Goal: Task Accomplishment & Management: Use online tool/utility

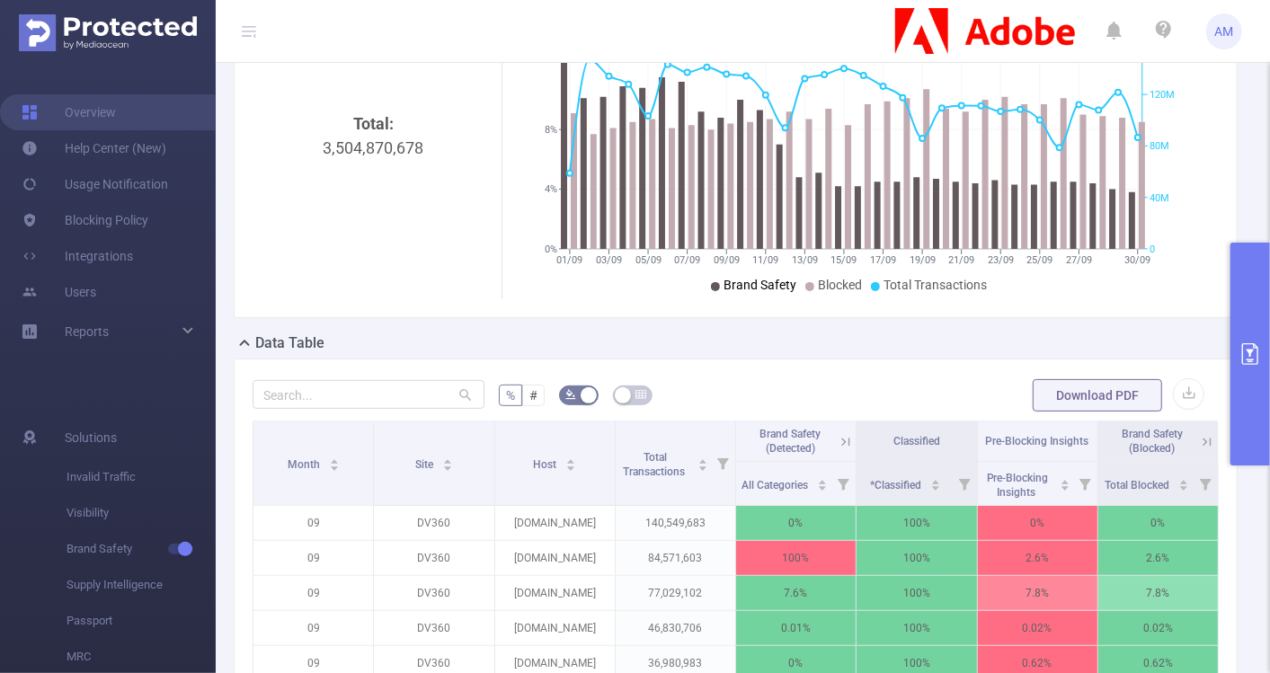
scroll to position [166, 0]
click at [1173, 398] on button "button" at bounding box center [1188, 393] width 31 height 31
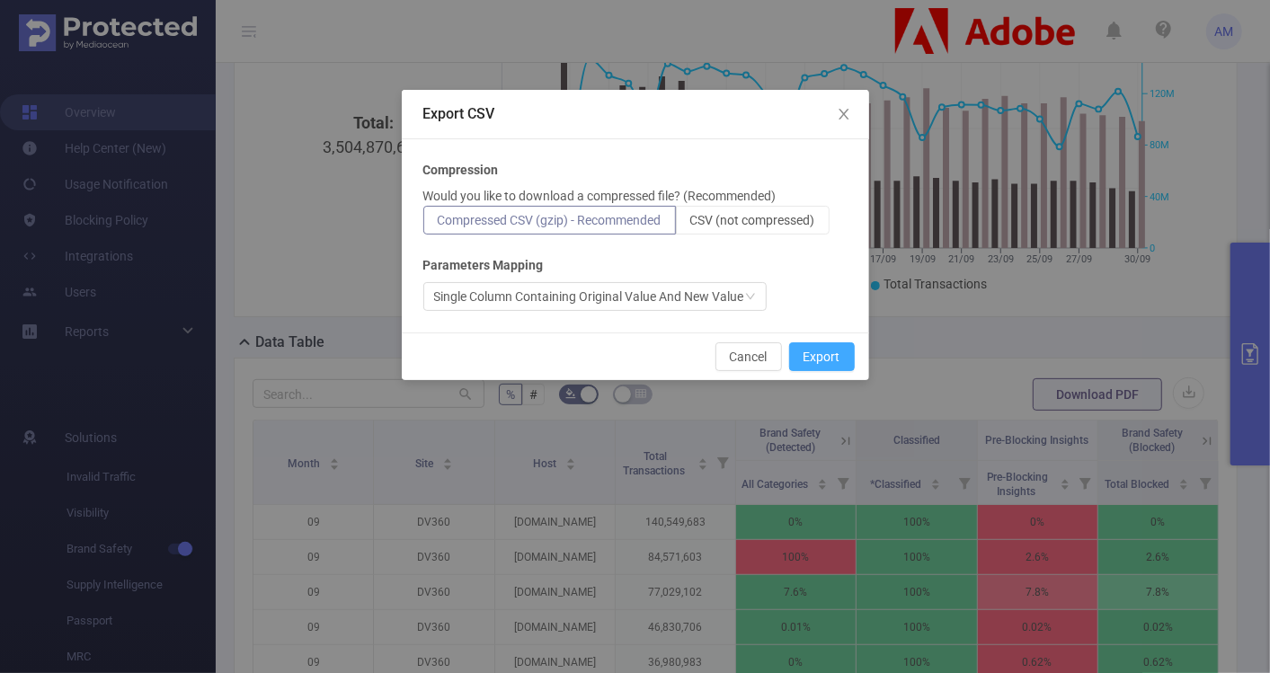
click at [832, 353] on button "Export" at bounding box center [822, 356] width 66 height 29
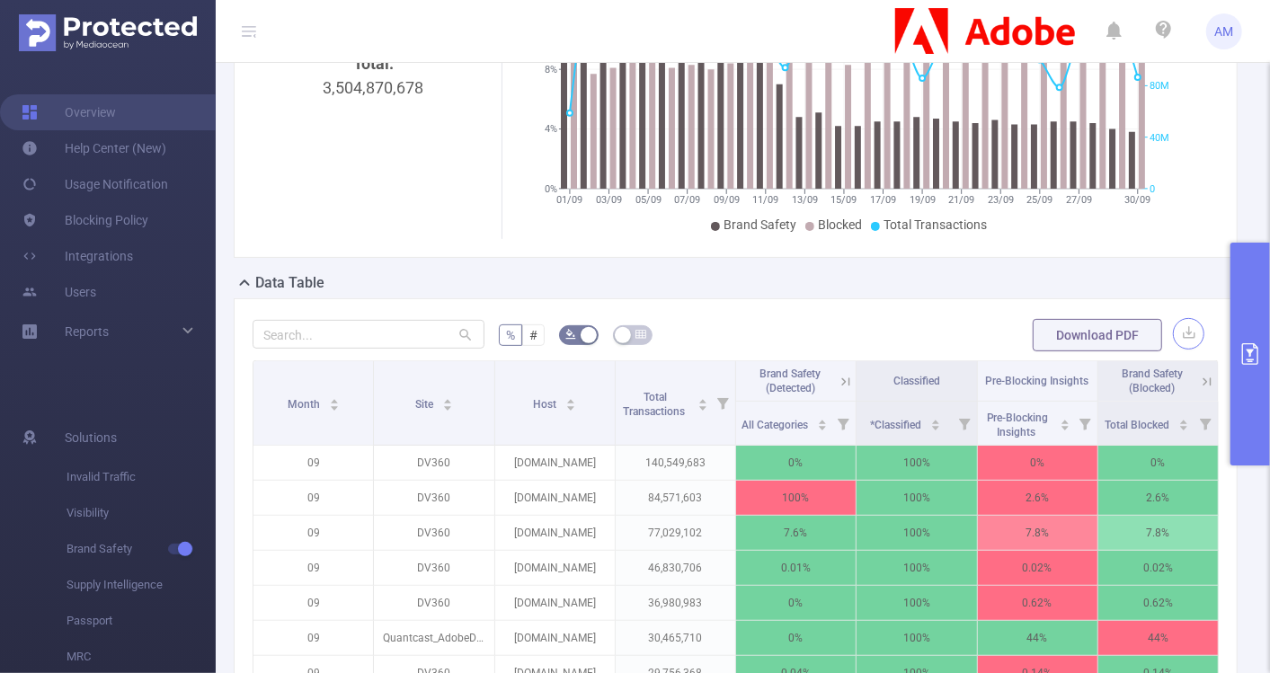
scroll to position [227, 0]
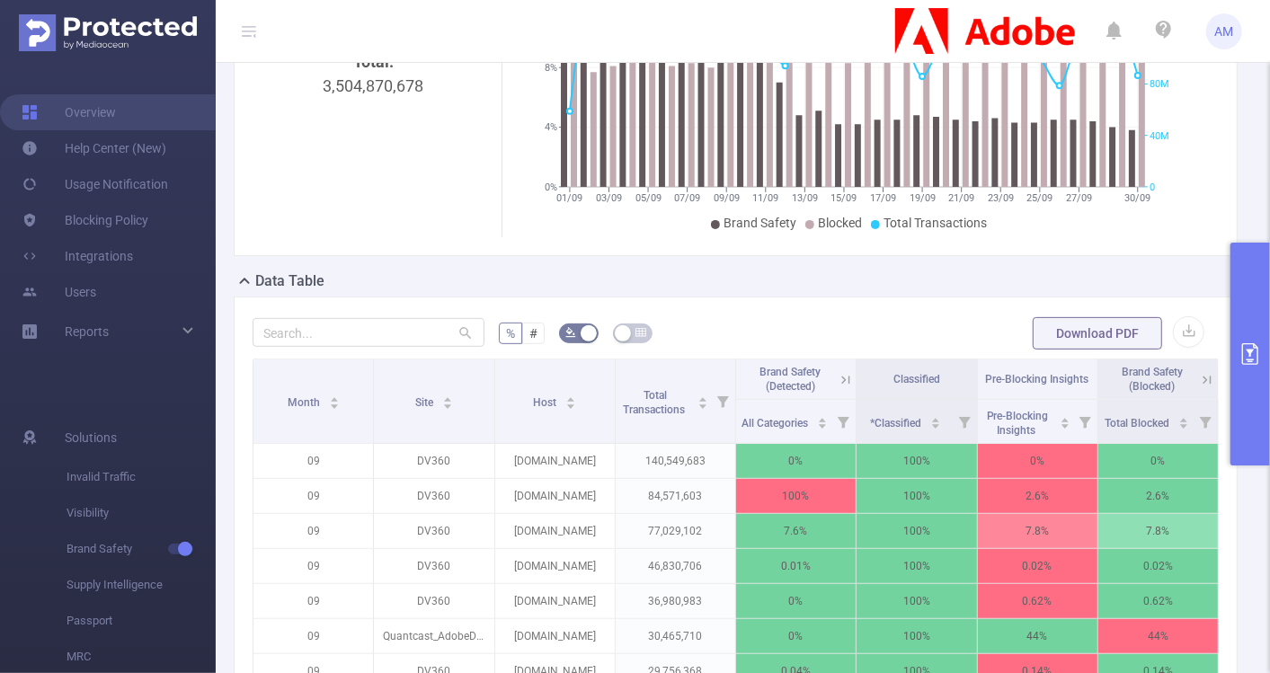
click at [1260, 349] on icon "primary" at bounding box center [1251, 354] width 22 height 22
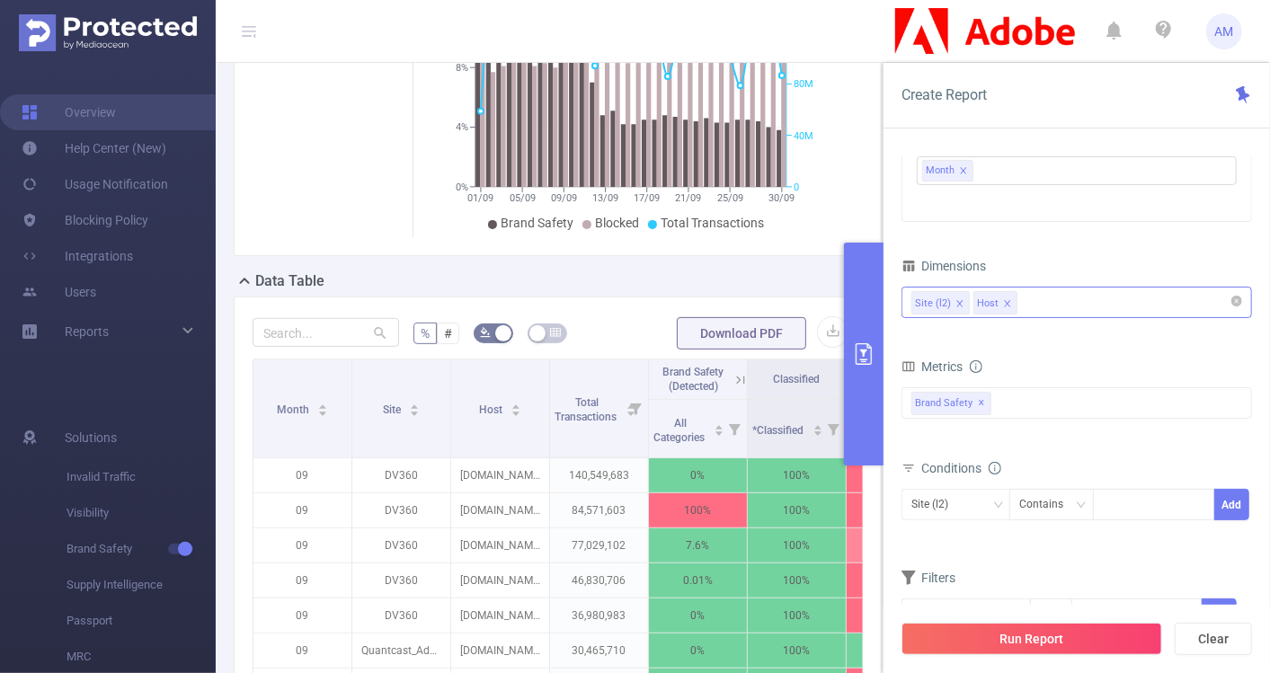
click at [964, 299] on li "Site (l2)" at bounding box center [941, 302] width 58 height 23
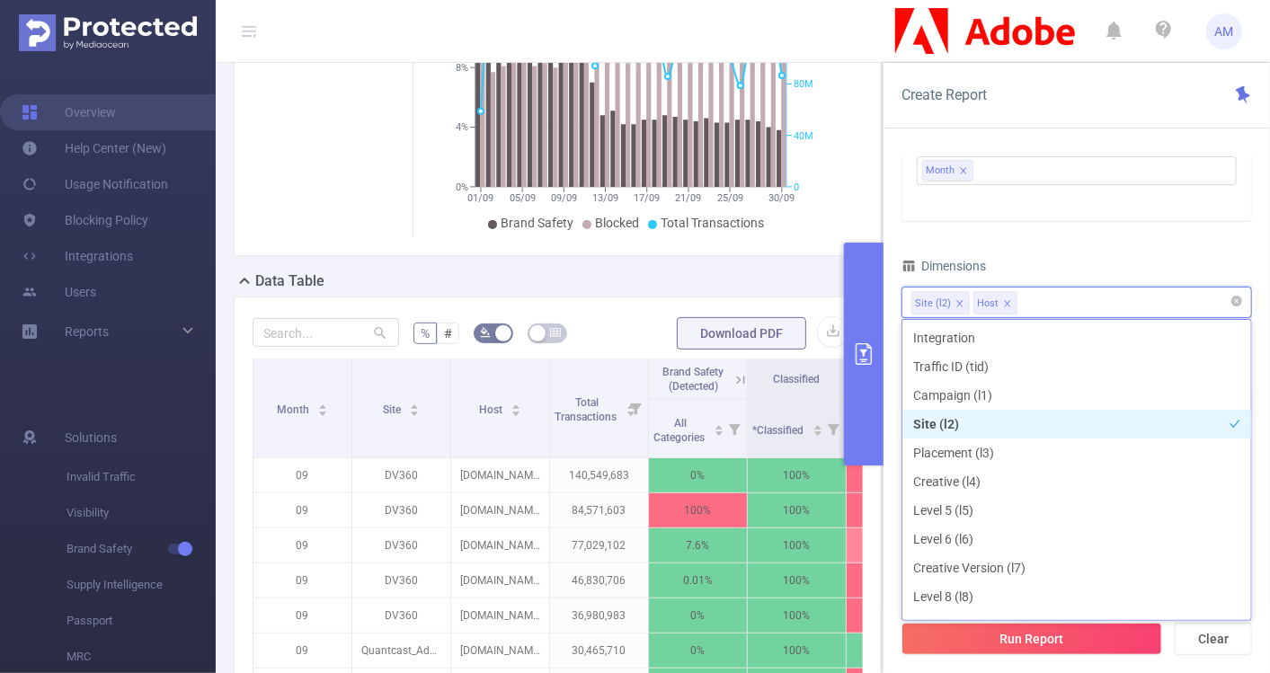
click at [957, 301] on icon "icon: close" at bounding box center [959, 303] width 6 height 6
click at [944, 300] on icon "icon: close" at bounding box center [945, 303] width 6 height 6
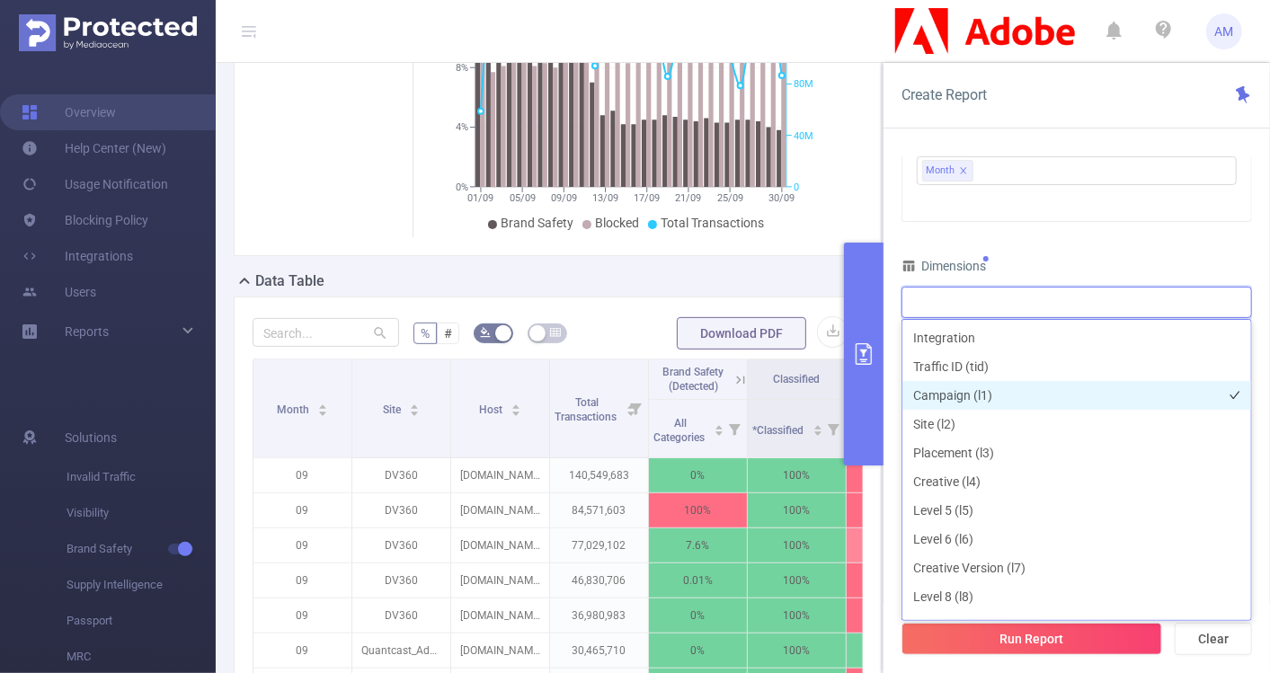
click at [966, 393] on li "Campaign (l1)" at bounding box center [1077, 395] width 349 height 29
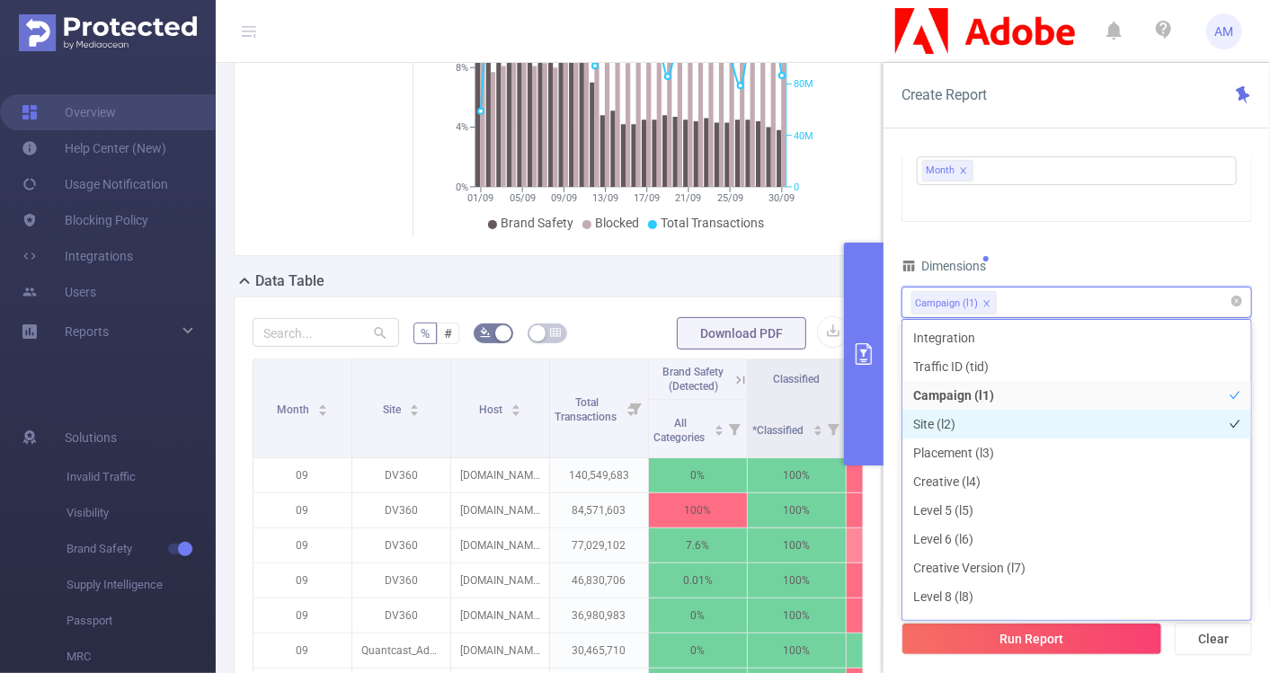
click at [989, 421] on li "Site (l2)" at bounding box center [1077, 424] width 349 height 29
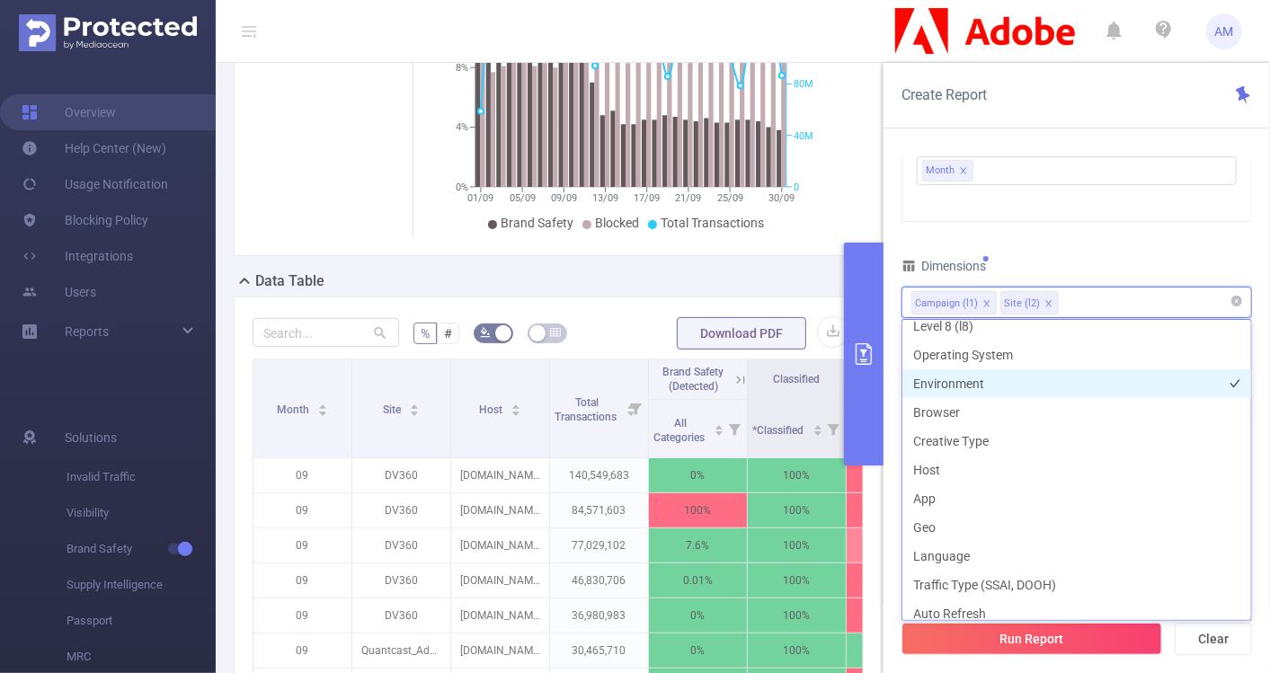
scroll to position [271, 0]
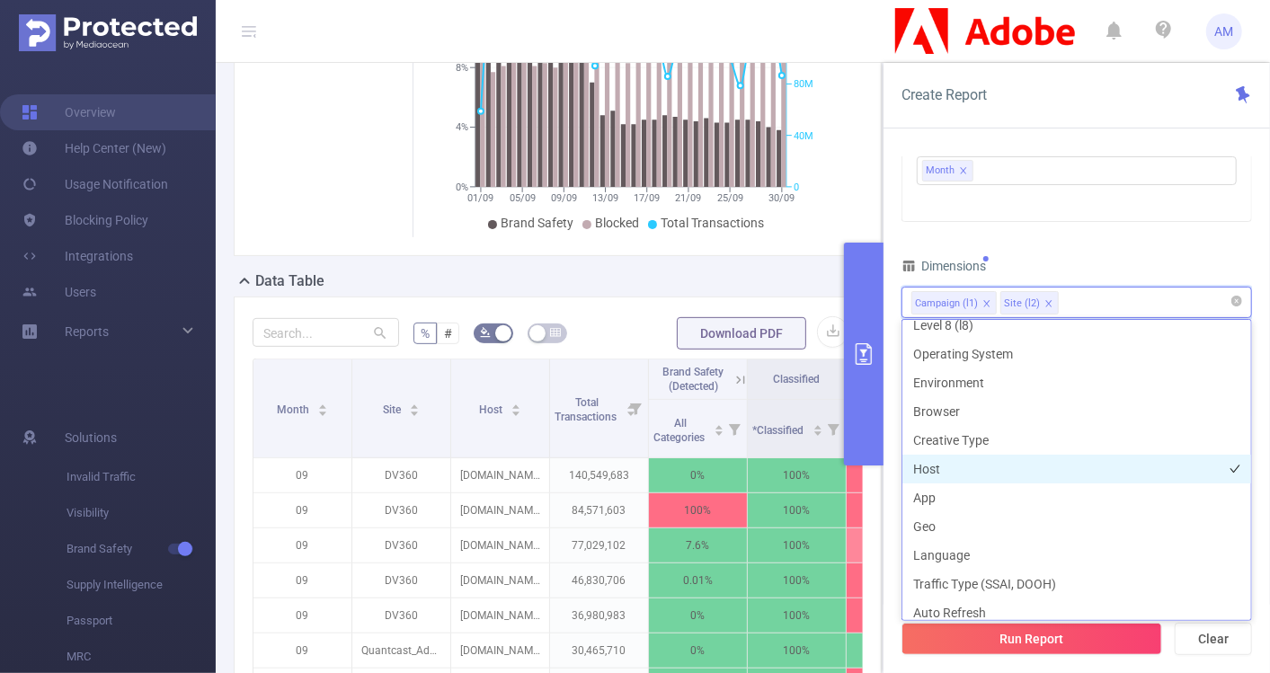
click at [963, 469] on li "Host" at bounding box center [1077, 469] width 349 height 29
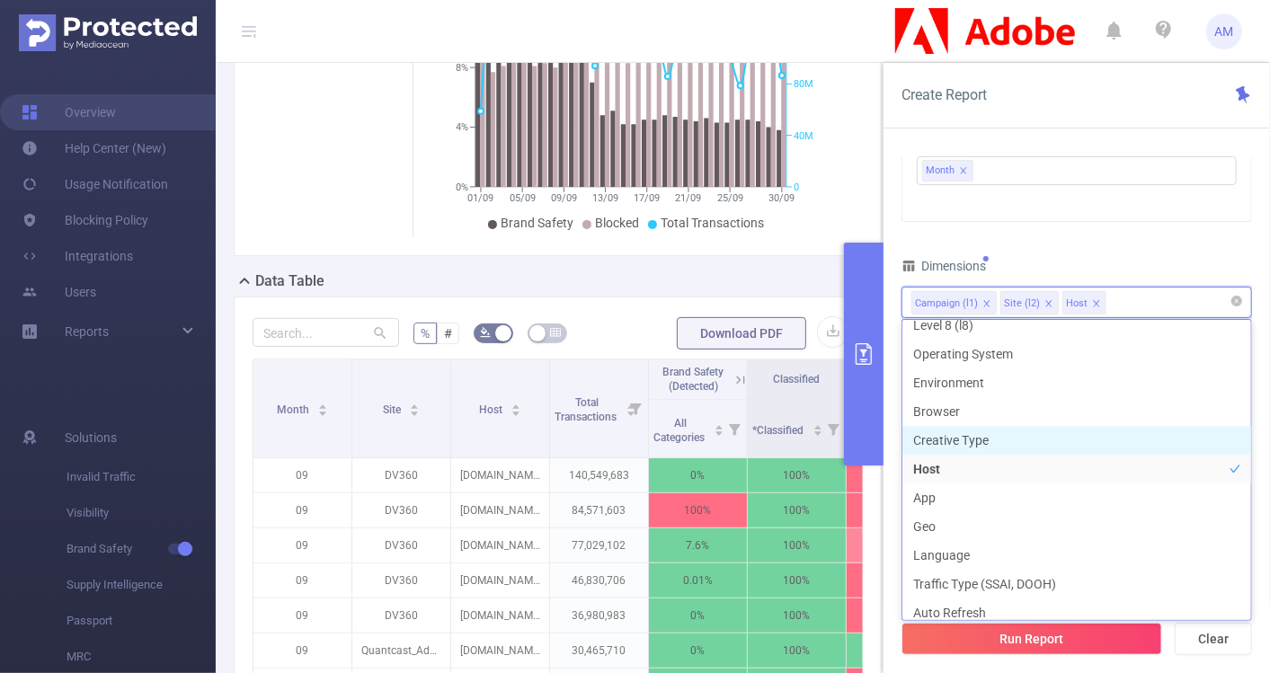
scroll to position [262, 0]
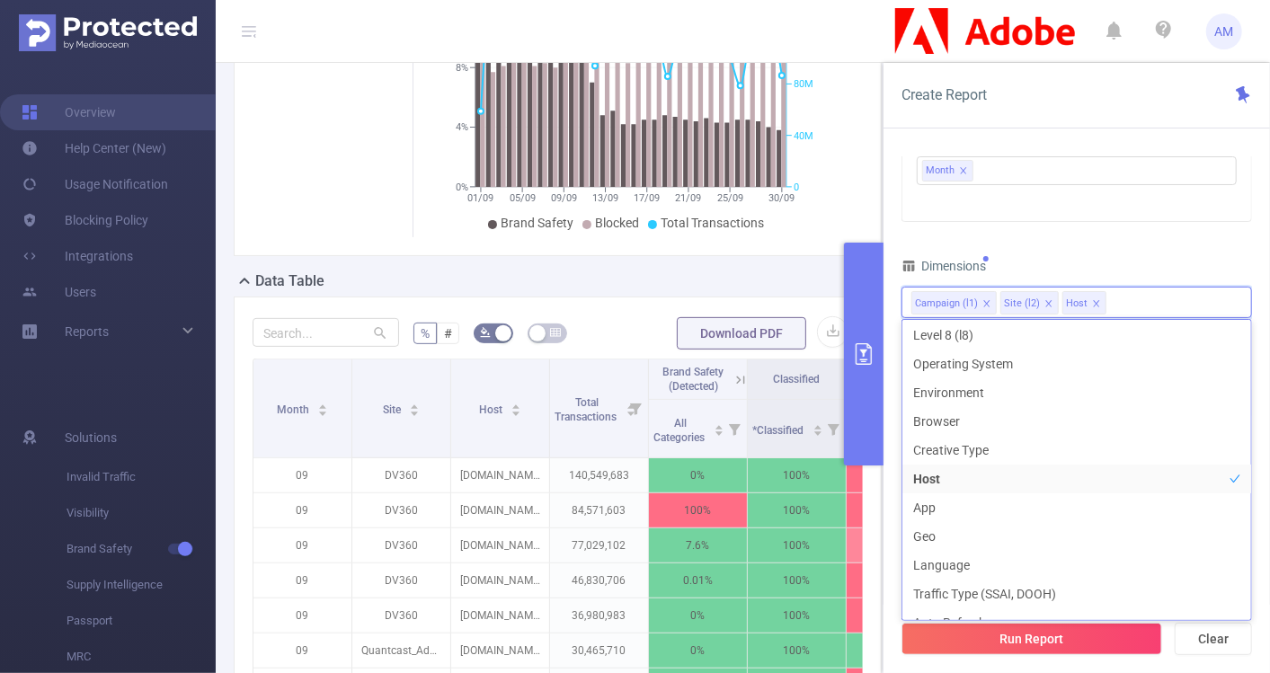
click at [1116, 248] on div "Time Range 2025-09-01 13:00 _ 2025-09-30 13:59 Advanced Time Properties Time Zo…" at bounding box center [1077, 264] width 351 height 778
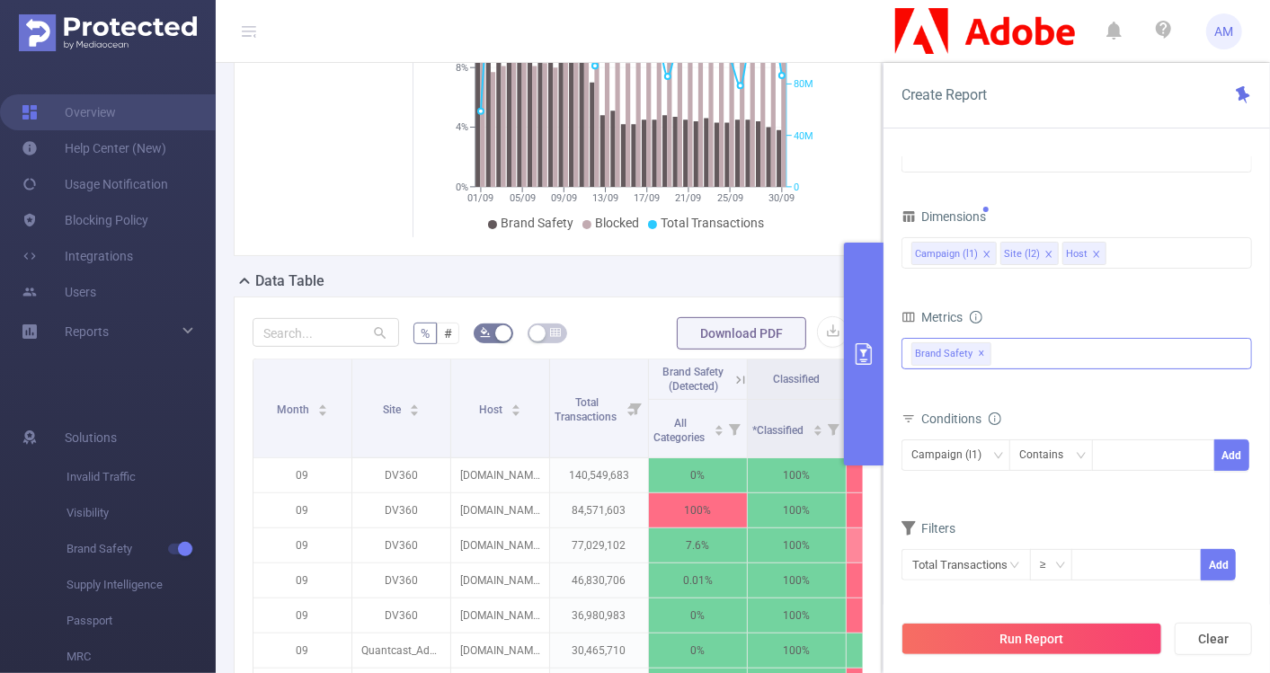
click at [983, 350] on span "Brand Safety ✕" at bounding box center [952, 353] width 80 height 23
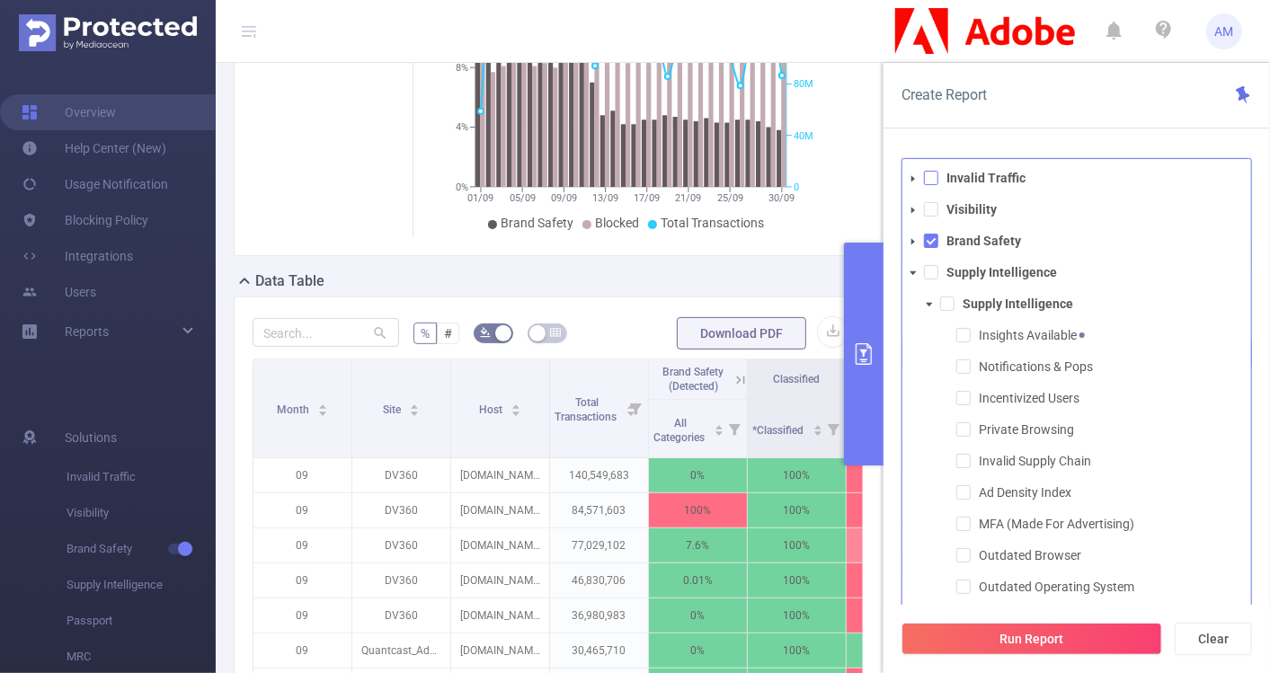
click at [929, 180] on span at bounding box center [931, 178] width 14 height 14
click at [1250, 262] on div at bounding box center [1250, 383] width 4 height 453
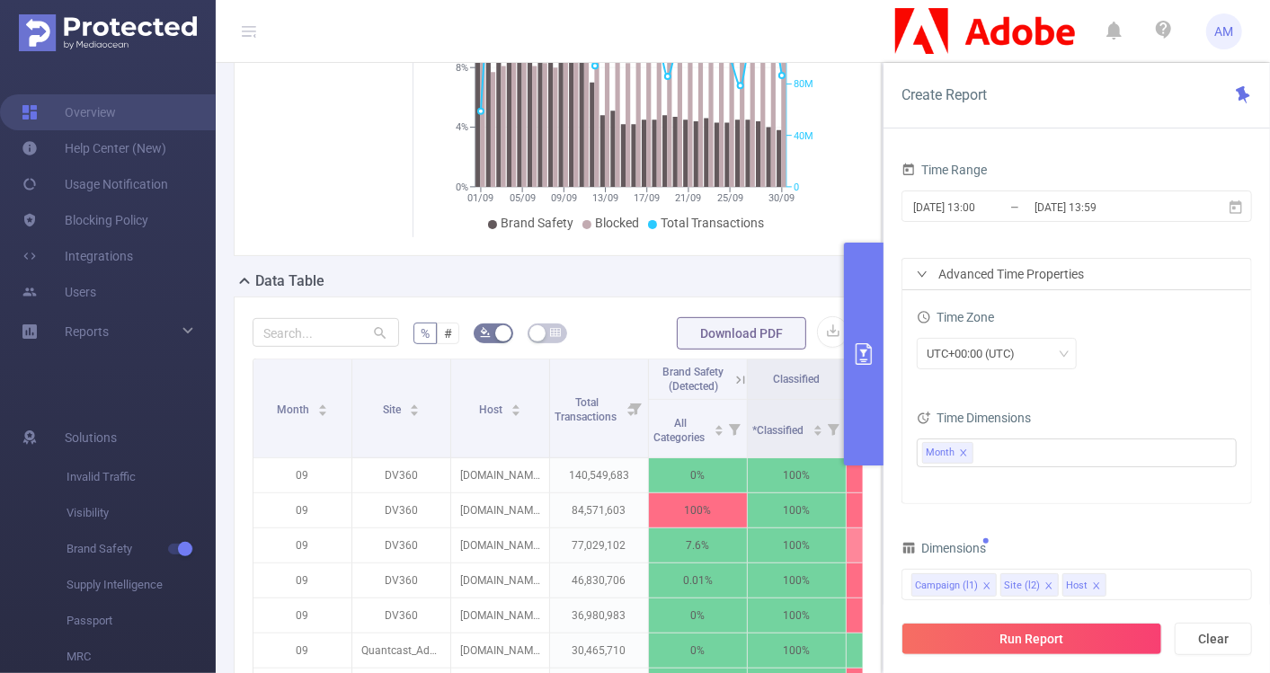
click at [1164, 405] on div "Time Dimensions" at bounding box center [1077, 420] width 320 height 30
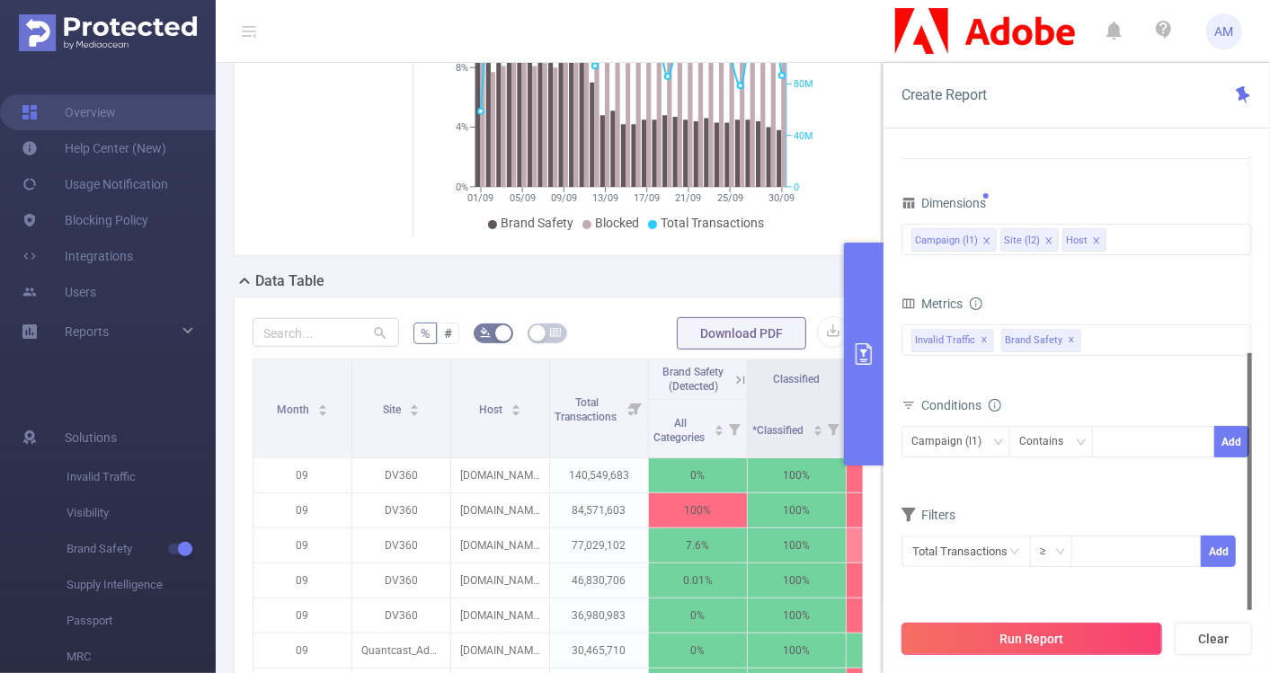
click at [1053, 632] on button "Run Report" at bounding box center [1032, 639] width 261 height 32
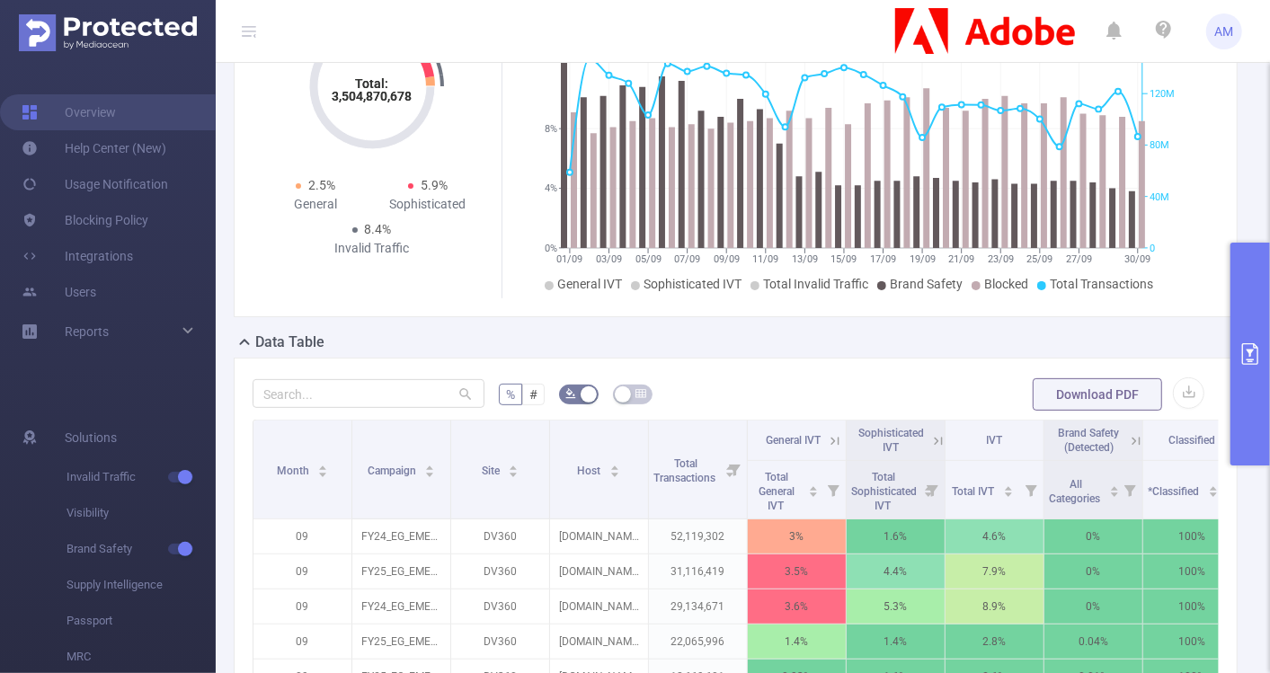
scroll to position [165, 0]
click at [1173, 396] on button "button" at bounding box center [1188, 393] width 31 height 31
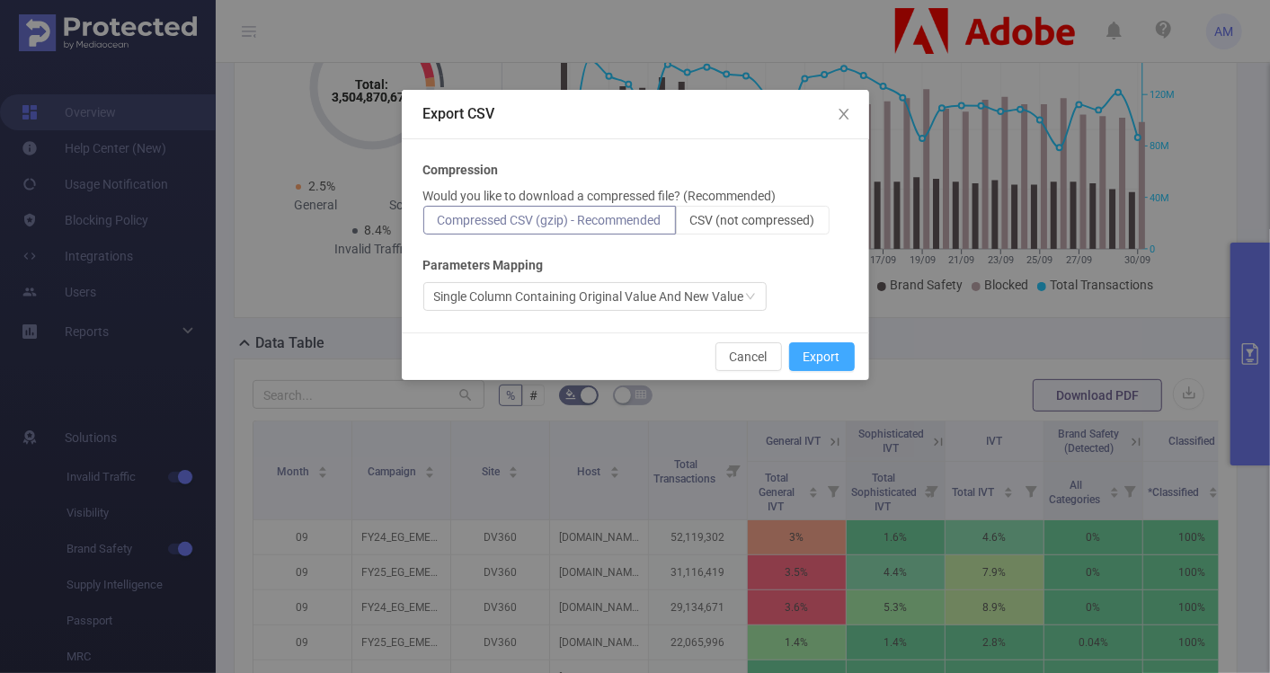
click at [805, 354] on button "Export" at bounding box center [822, 356] width 66 height 29
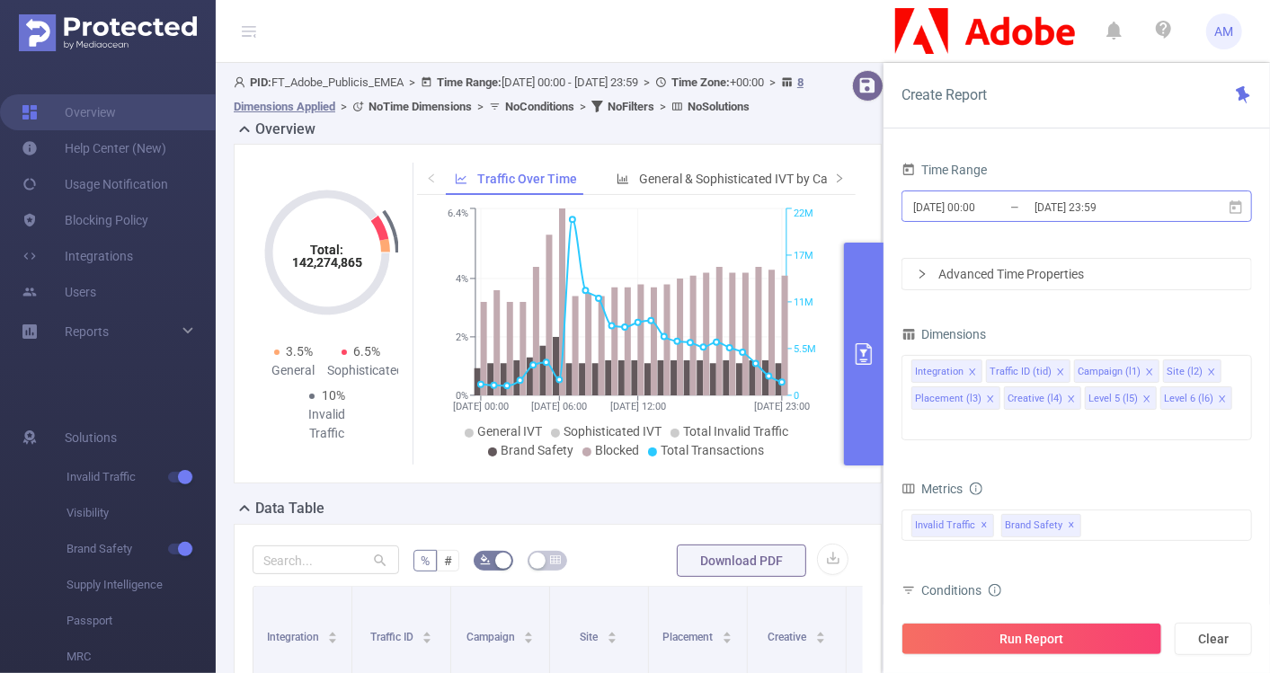
click at [981, 203] on input "[DATE] 00:00" at bounding box center [985, 207] width 146 height 24
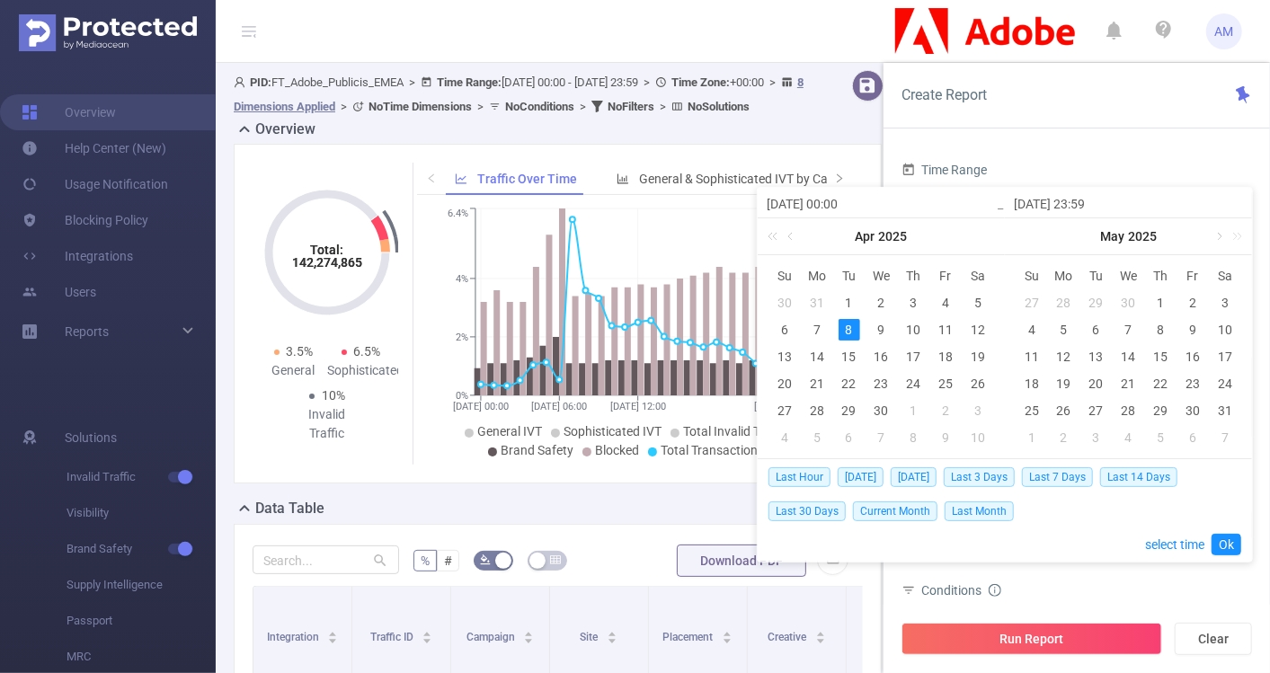
click at [1214, 236] on link at bounding box center [1218, 236] width 16 height 36
click at [1068, 292] on div "1" at bounding box center [1065, 303] width 22 height 22
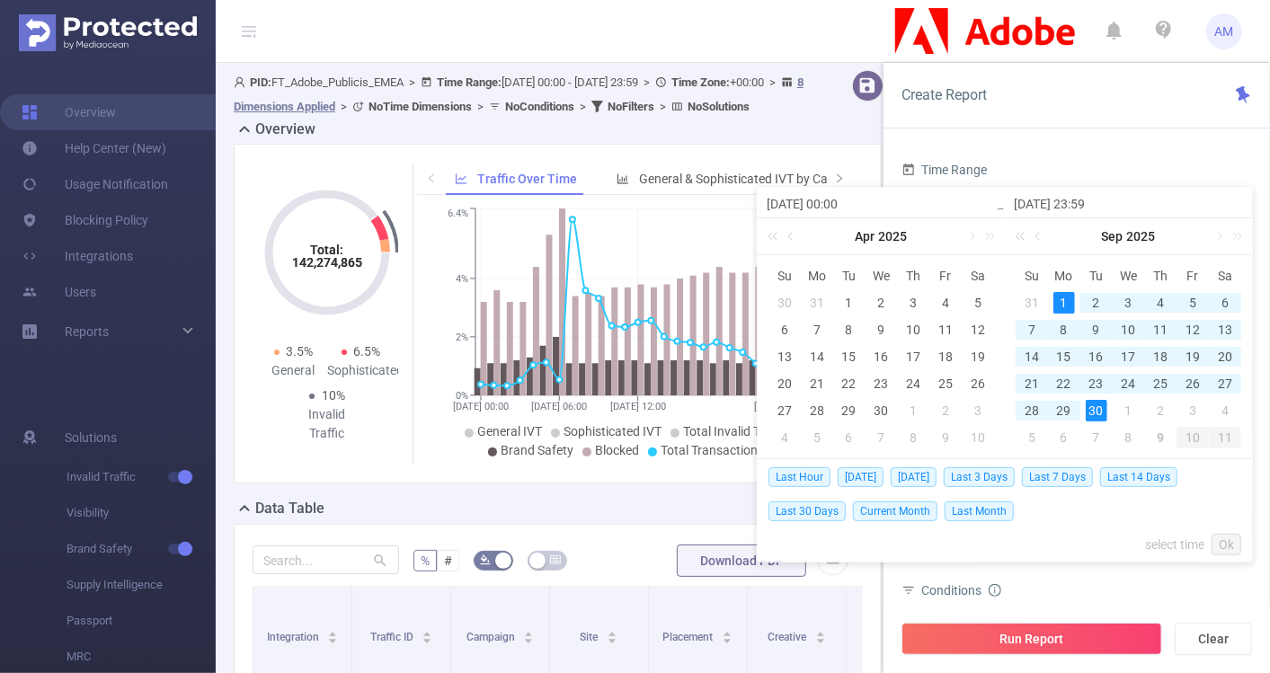
click at [1095, 413] on div "30" at bounding box center [1097, 411] width 22 height 22
type input "[DATE] 00:00"
type input "[DATE] 23:59"
type input "[DATE] 00:00"
type input "[DATE] 23:59"
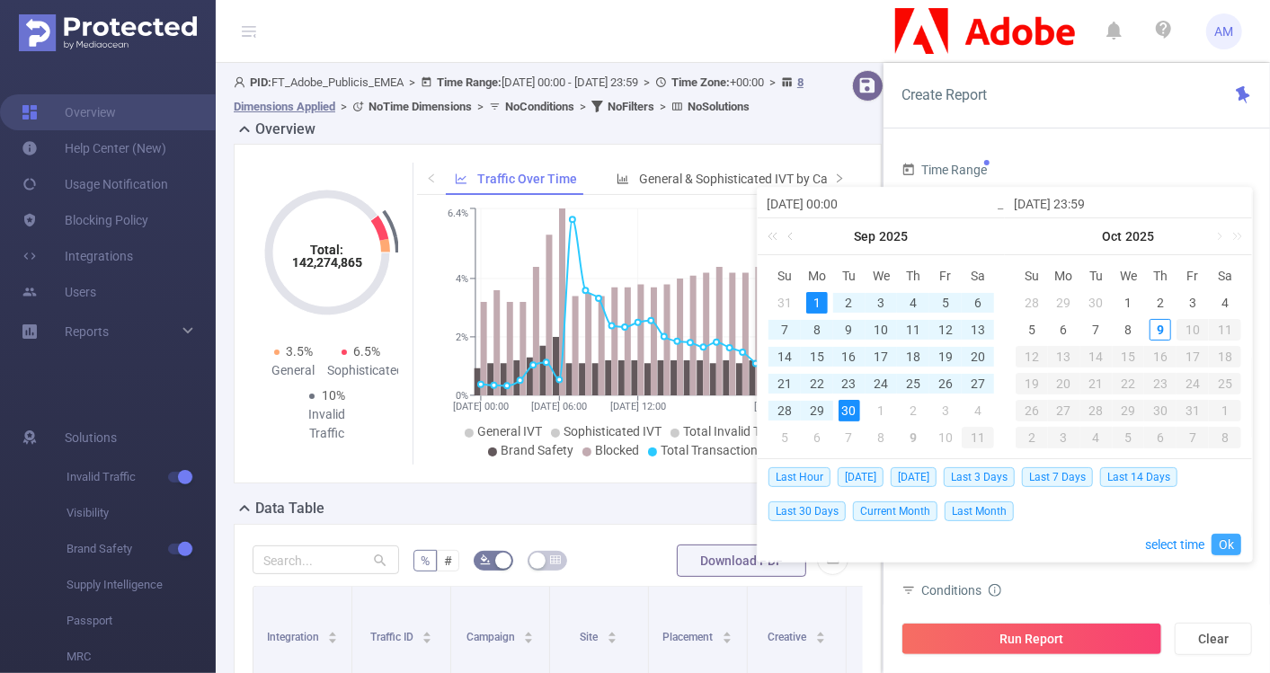
click at [1223, 544] on link "Ok" at bounding box center [1227, 545] width 30 height 22
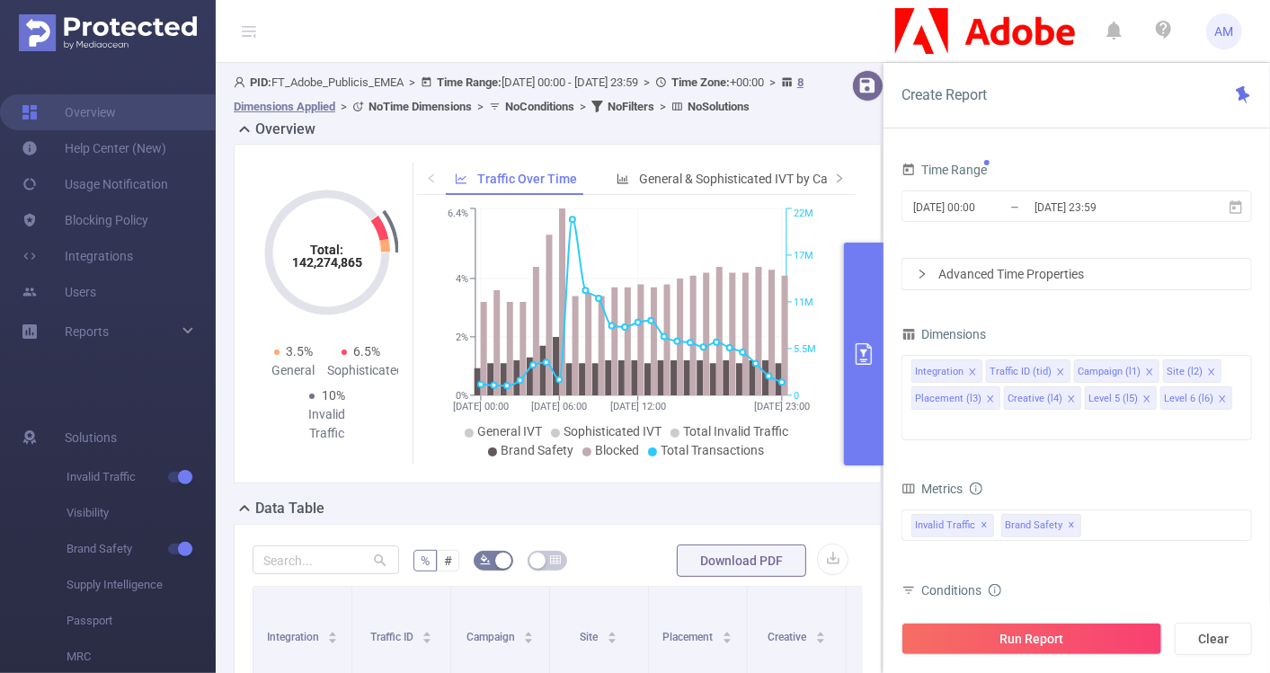
click at [913, 269] on div "Advanced Time Properties" at bounding box center [1077, 274] width 349 height 31
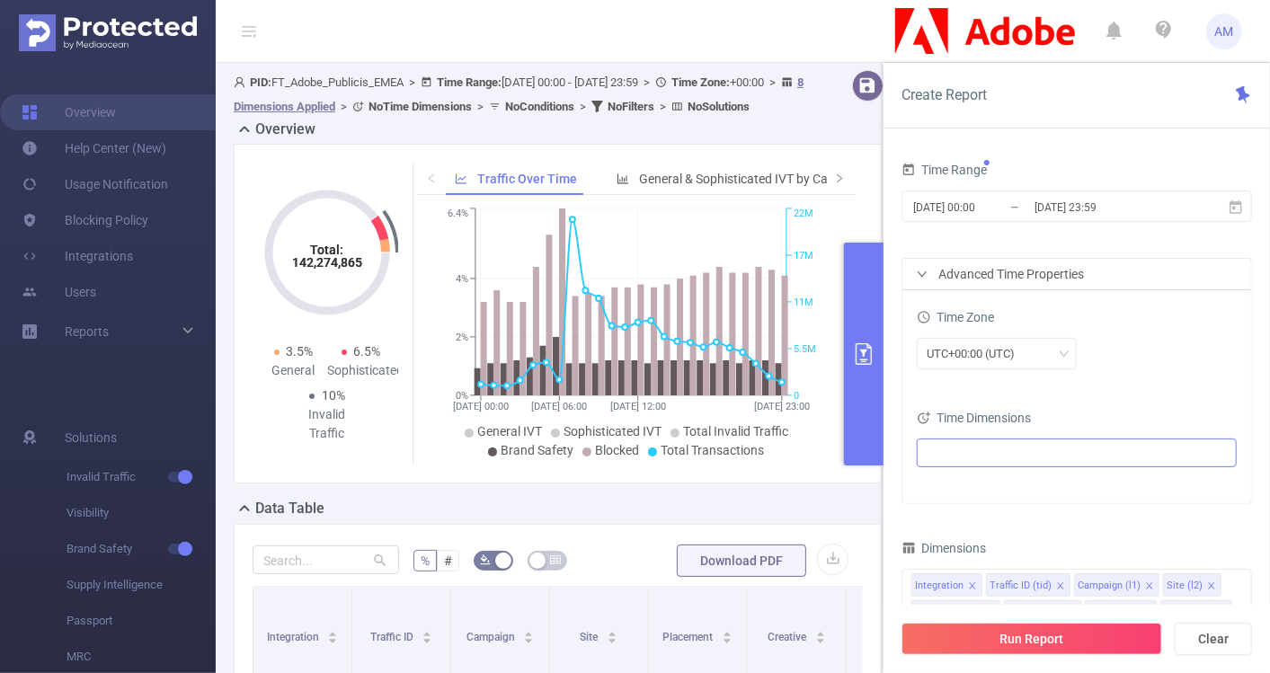
click at [984, 457] on ul at bounding box center [1070, 453] width 296 height 27
type input "month"
click at [968, 512] on span at bounding box center [965, 516] width 14 height 14
click at [967, 457] on li "Month" at bounding box center [947, 453] width 51 height 22
click at [965, 449] on icon "icon: close" at bounding box center [963, 453] width 9 height 9
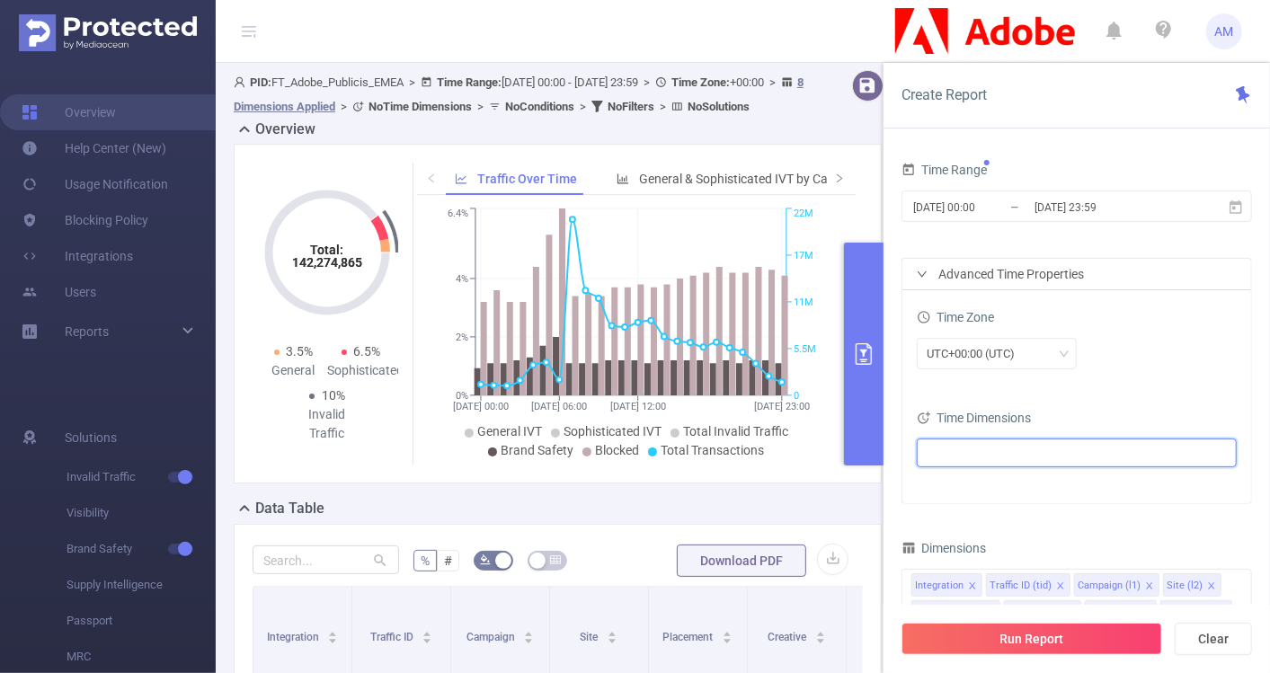
click at [965, 449] on ul at bounding box center [1070, 453] width 296 height 27
type input "date"
click at [953, 480] on span at bounding box center [949, 484] width 14 height 14
click at [1153, 343] on div "UTC+00:00 (UTC)" at bounding box center [1077, 353] width 320 height 31
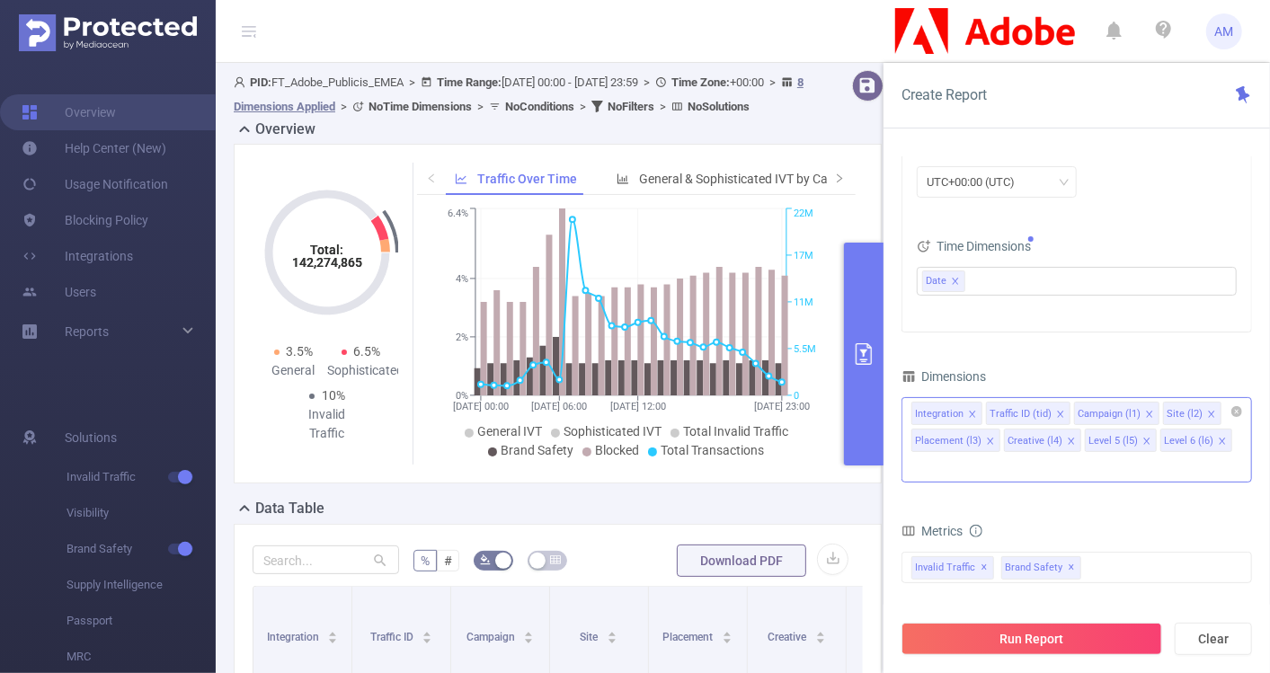
click at [971, 410] on icon "icon: close" at bounding box center [972, 414] width 9 height 9
click at [982, 411] on icon "icon: close" at bounding box center [986, 414] width 9 height 9
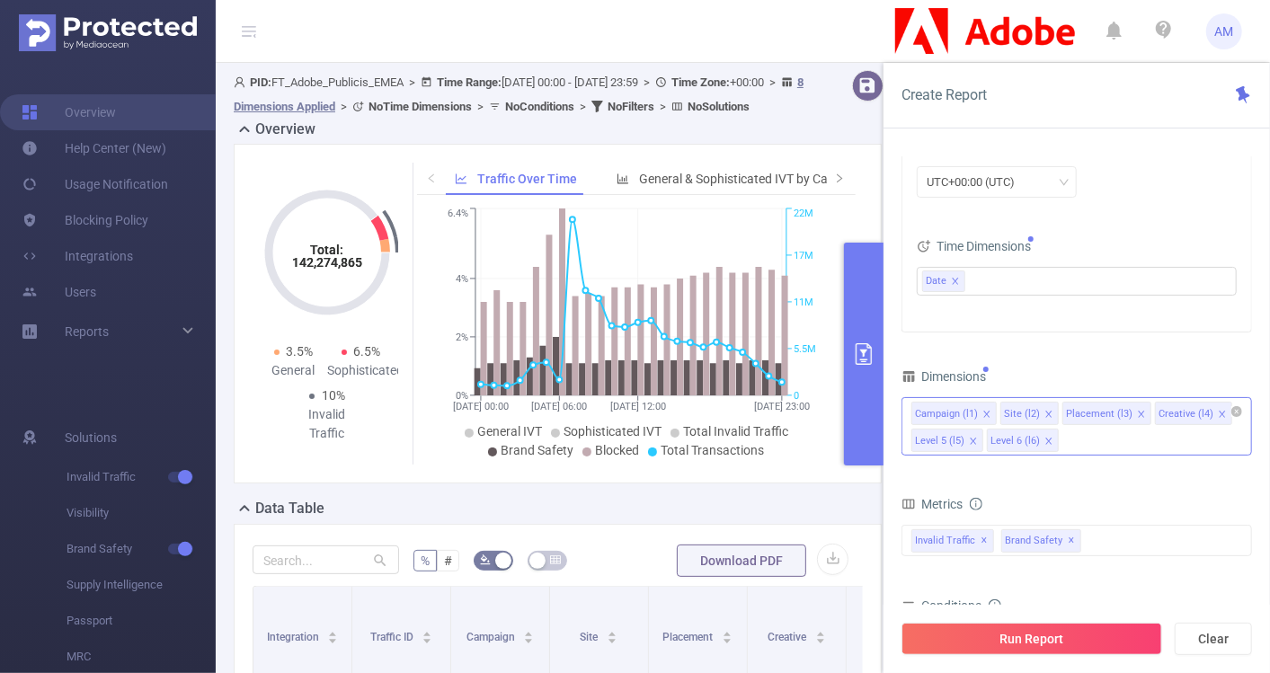
click at [1047, 438] on icon "icon: close" at bounding box center [1048, 441] width 6 height 6
click at [974, 440] on icon "icon: close" at bounding box center [973, 441] width 9 height 9
click at [1218, 411] on icon "icon: close" at bounding box center [1222, 414] width 9 height 9
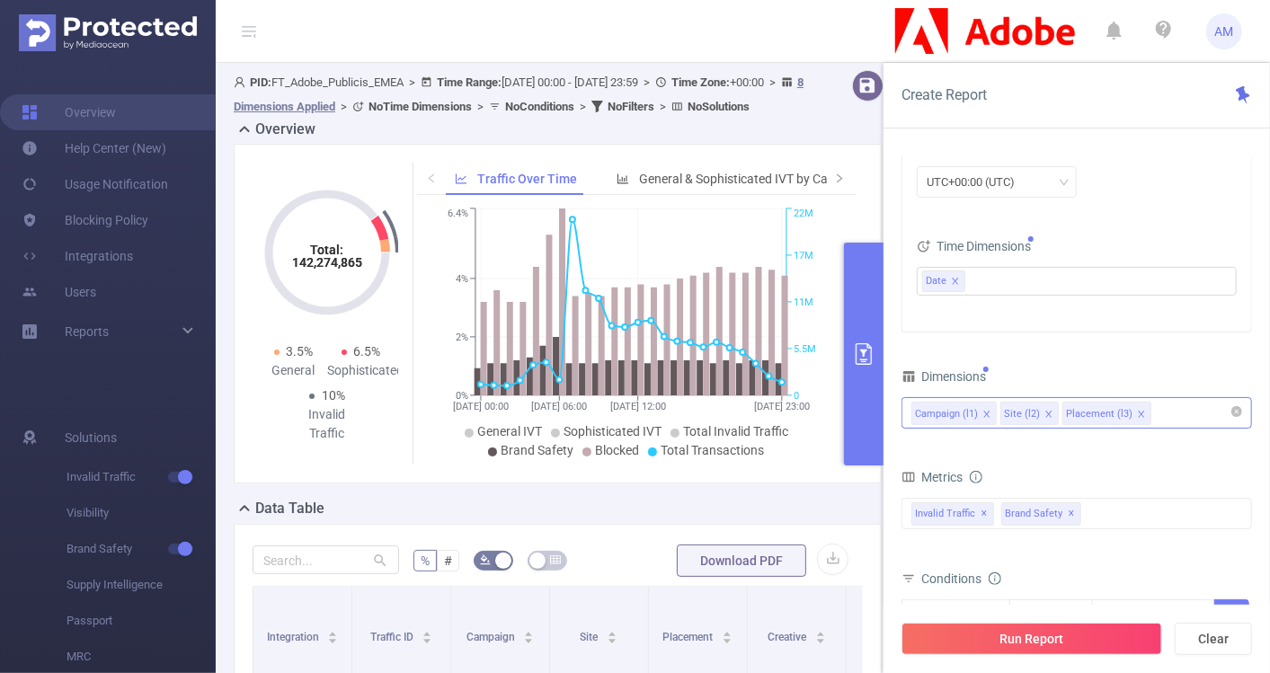
click at [1137, 410] on icon "icon: close" at bounding box center [1141, 414] width 9 height 9
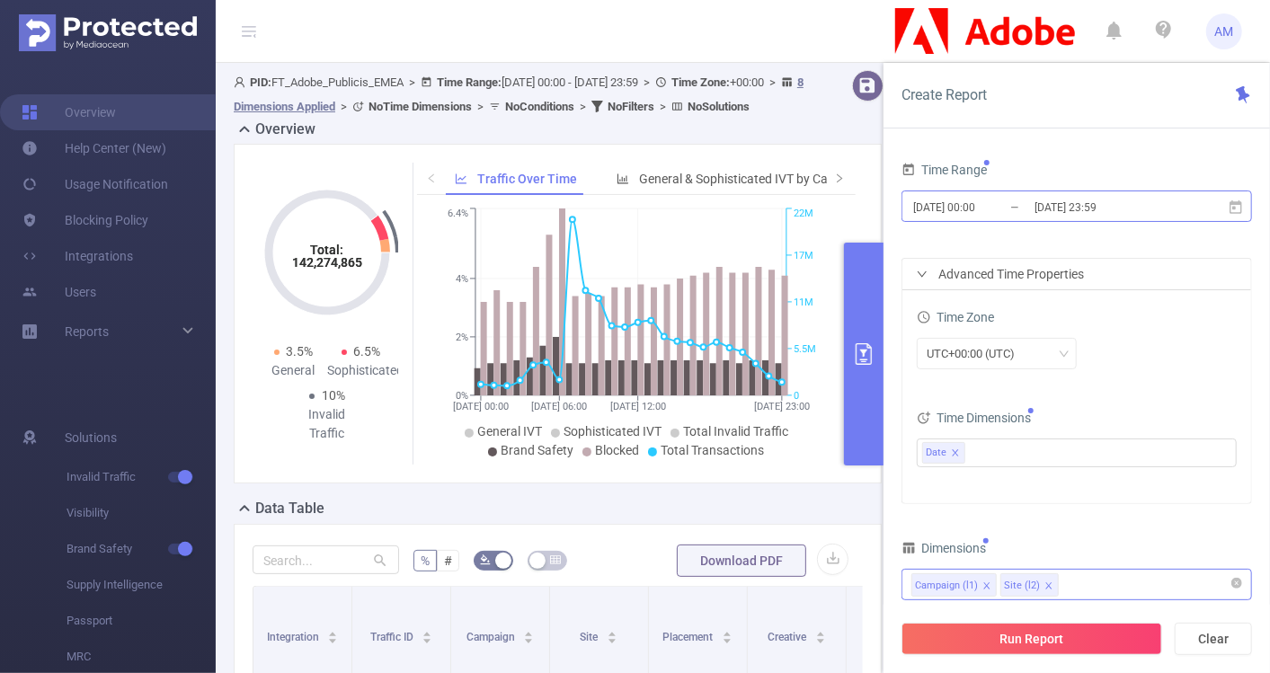
click at [980, 207] on input "[DATE] 00:00" at bounding box center [985, 207] width 146 height 24
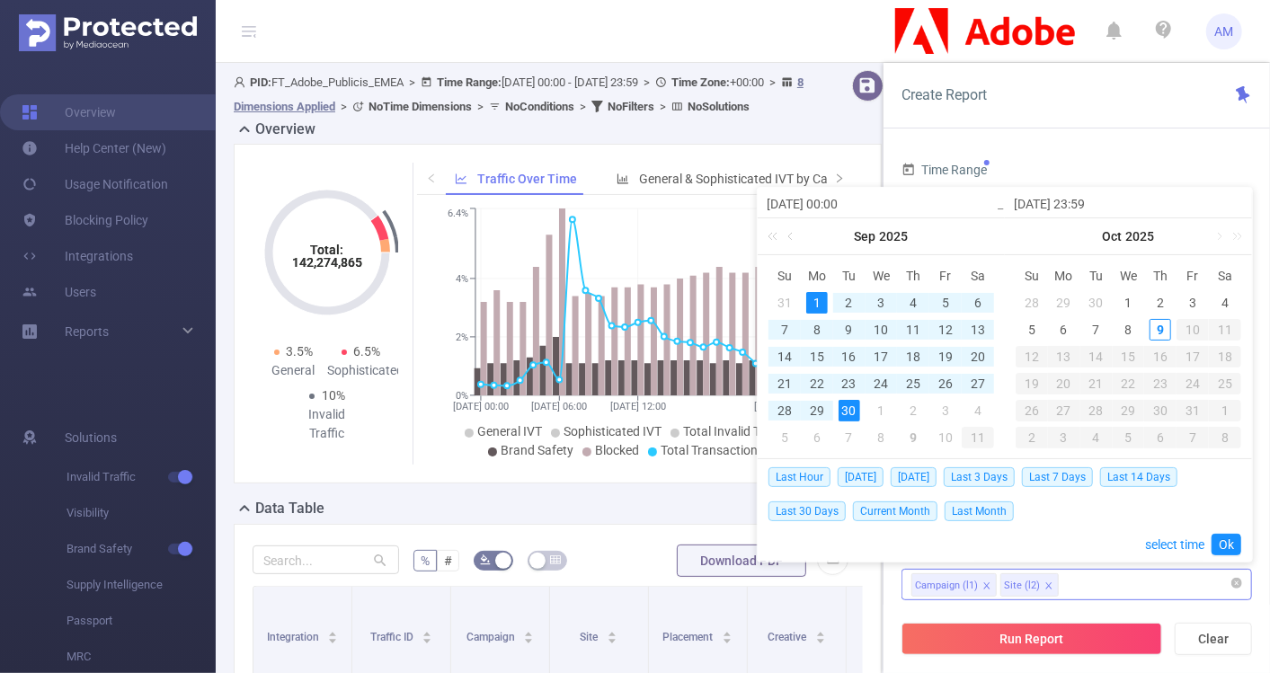
click at [813, 299] on div "1" at bounding box center [817, 303] width 22 height 22
click at [1133, 324] on div "8" at bounding box center [1128, 330] width 22 height 22
type input "[DATE] 23:59"
click at [1222, 547] on link "Ok" at bounding box center [1227, 545] width 30 height 22
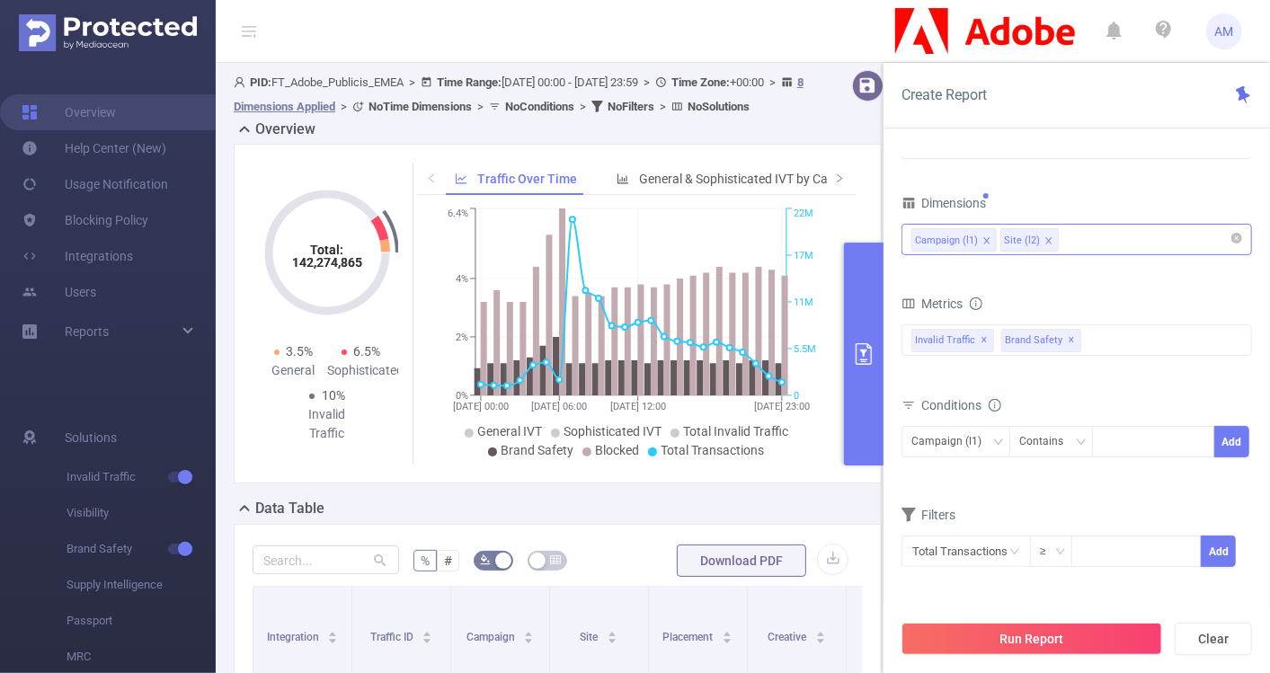
click at [1089, 300] on div "Metrics" at bounding box center [1077, 306] width 351 height 30
click at [1132, 433] on div at bounding box center [1153, 442] width 103 height 30
paste input
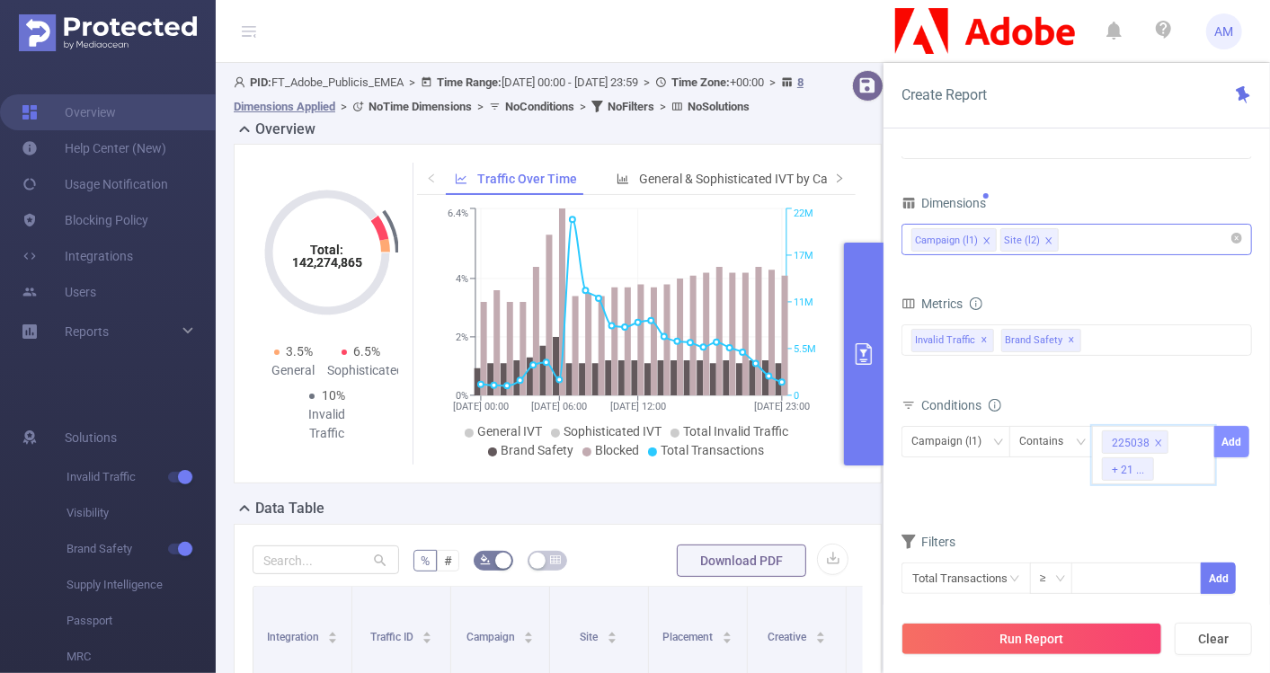
click at [1224, 444] on button "Add" at bounding box center [1231, 441] width 35 height 31
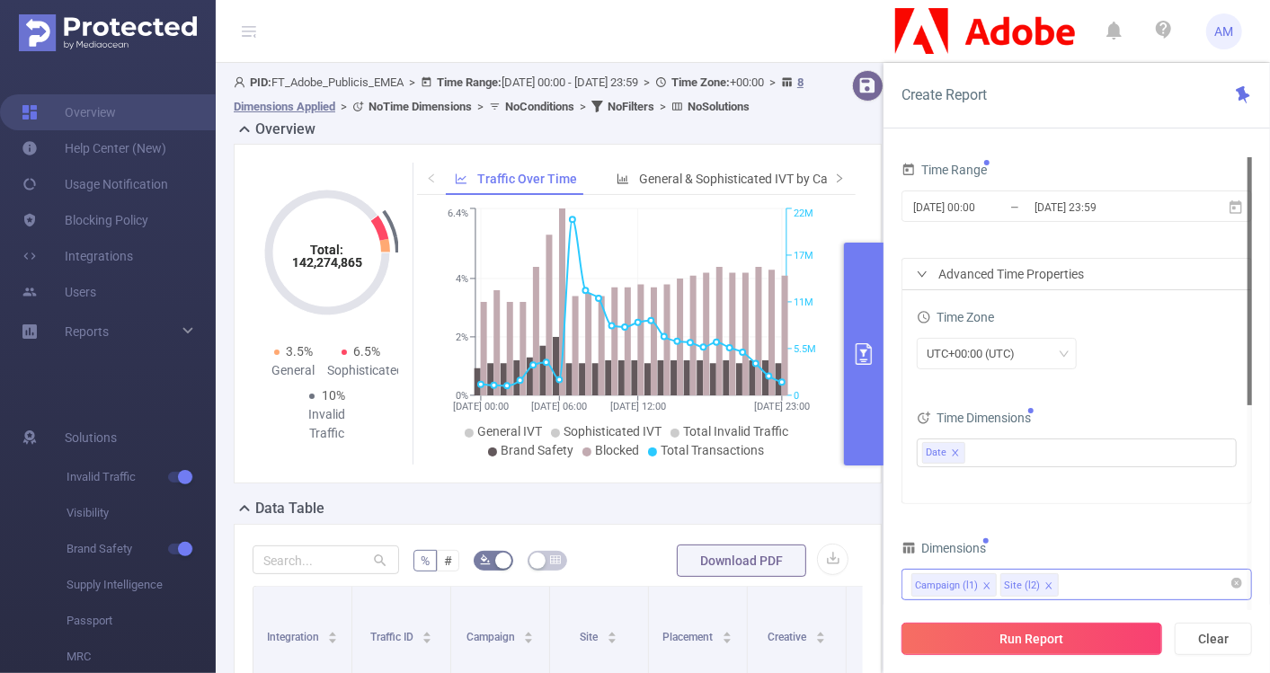
click at [1037, 633] on button "Run Report" at bounding box center [1032, 639] width 261 height 32
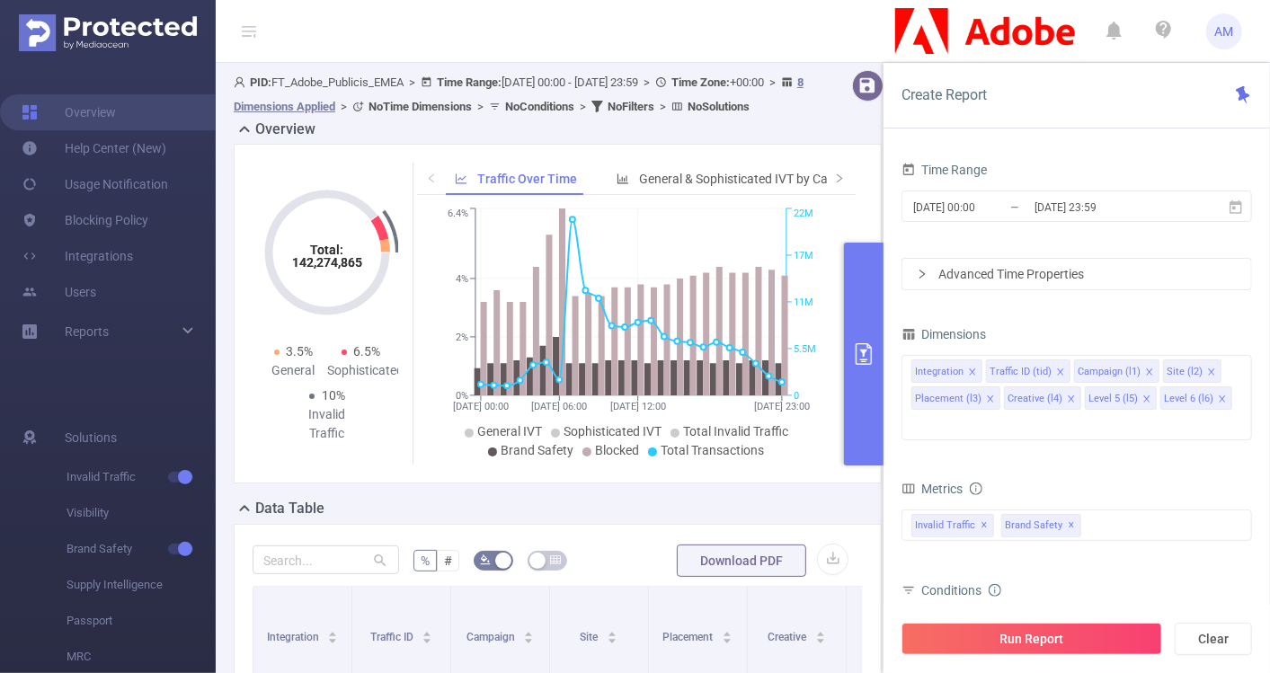
click at [667, 484] on div "Total: 142,274,865 Total: 142,274,865 3.5% General 6.5% Sophisticated 10% Inval…" at bounding box center [558, 314] width 648 height 340
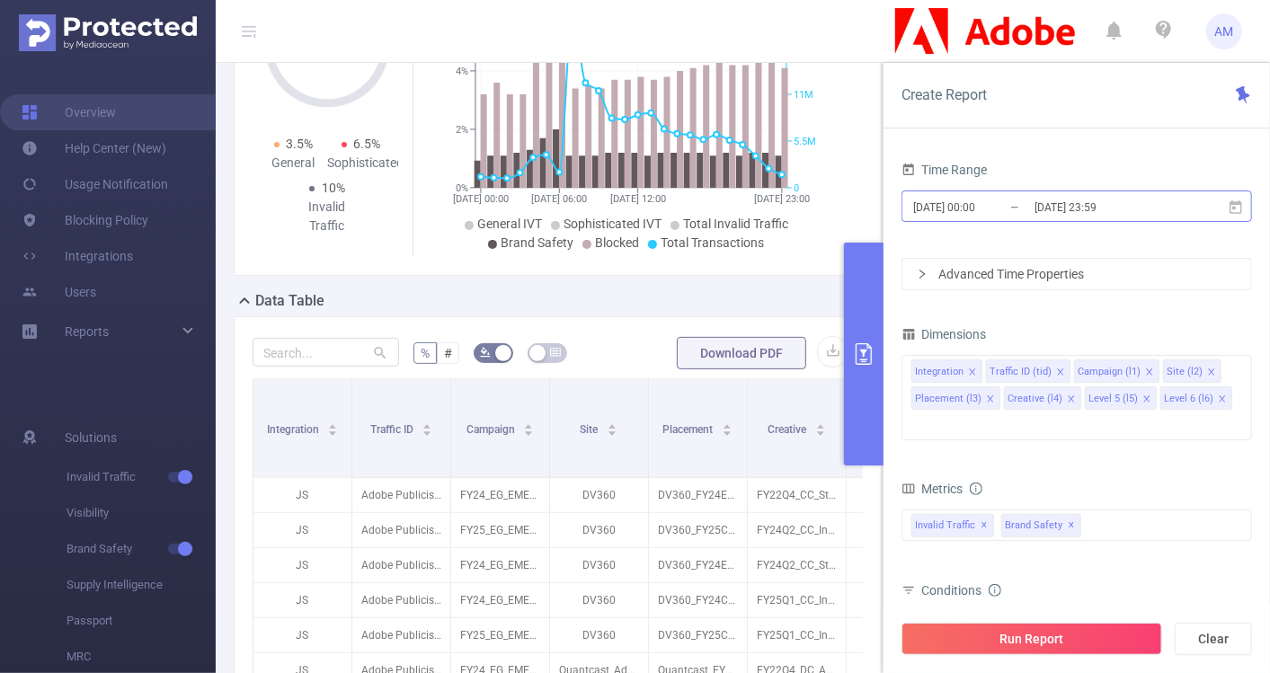
click at [992, 200] on input "[DATE] 00:00" at bounding box center [985, 207] width 146 height 24
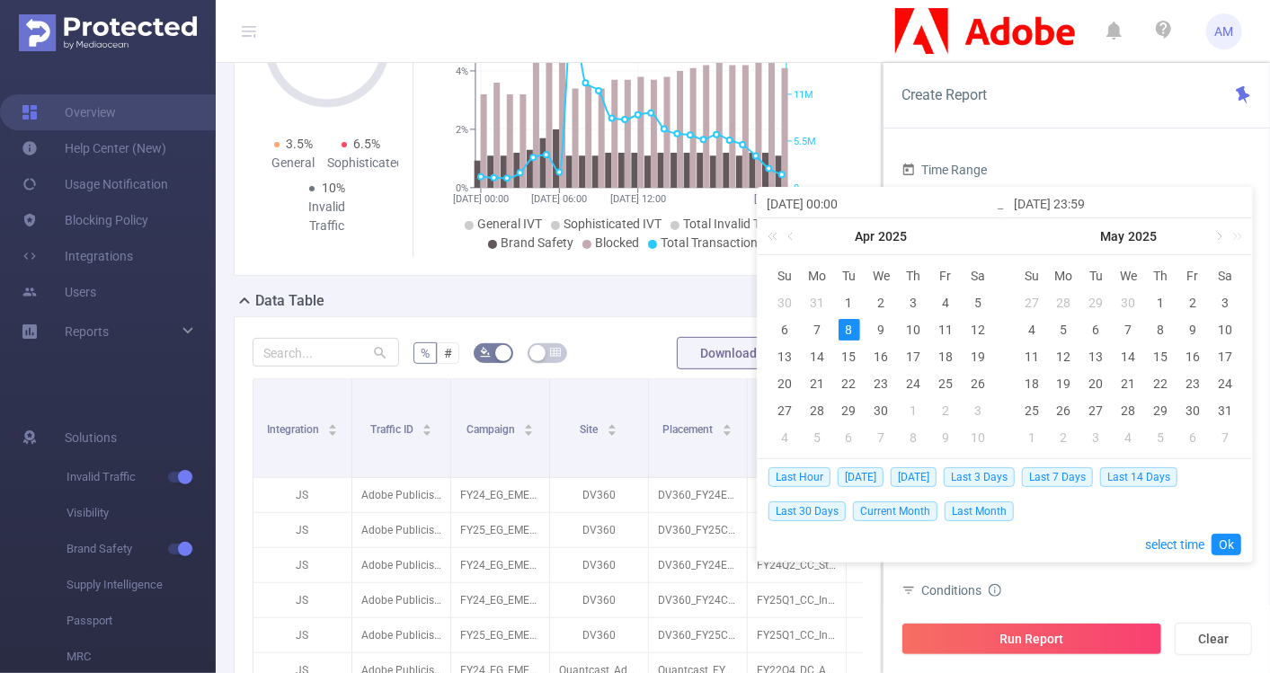
click at [1217, 240] on link at bounding box center [1218, 236] width 16 height 36
click at [1064, 297] on div "1" at bounding box center [1065, 303] width 22 height 22
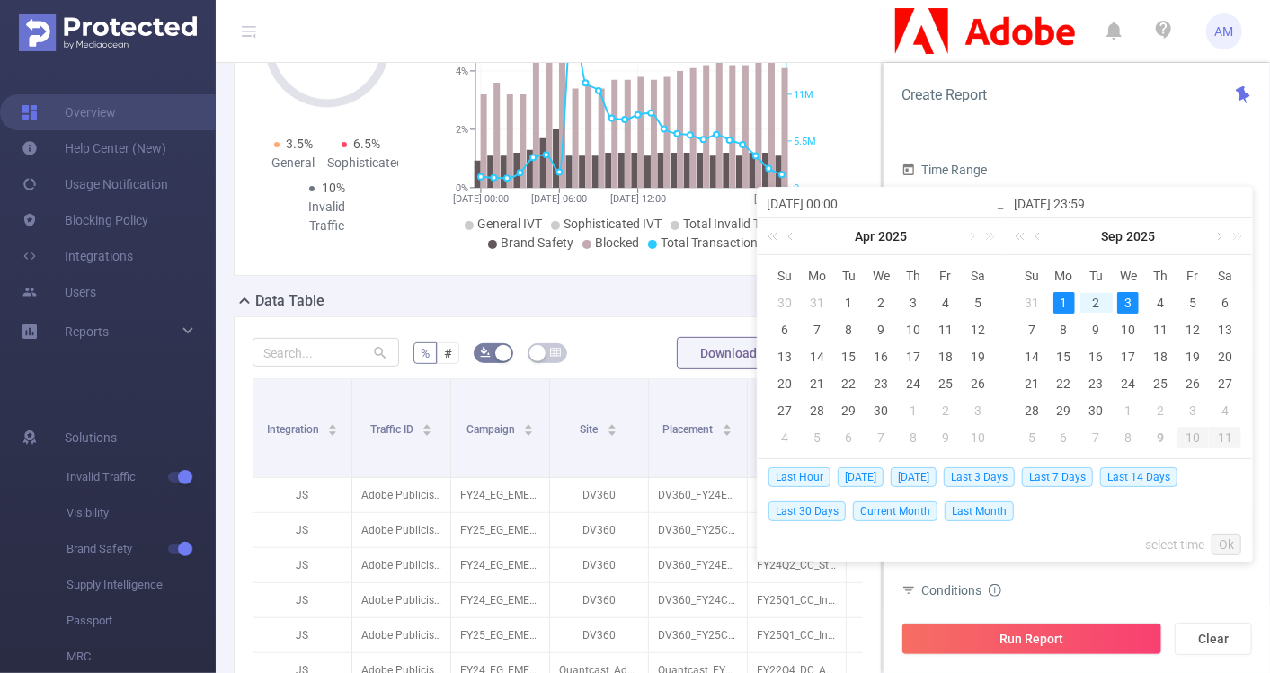
click at [1222, 236] on link at bounding box center [1218, 236] width 16 height 36
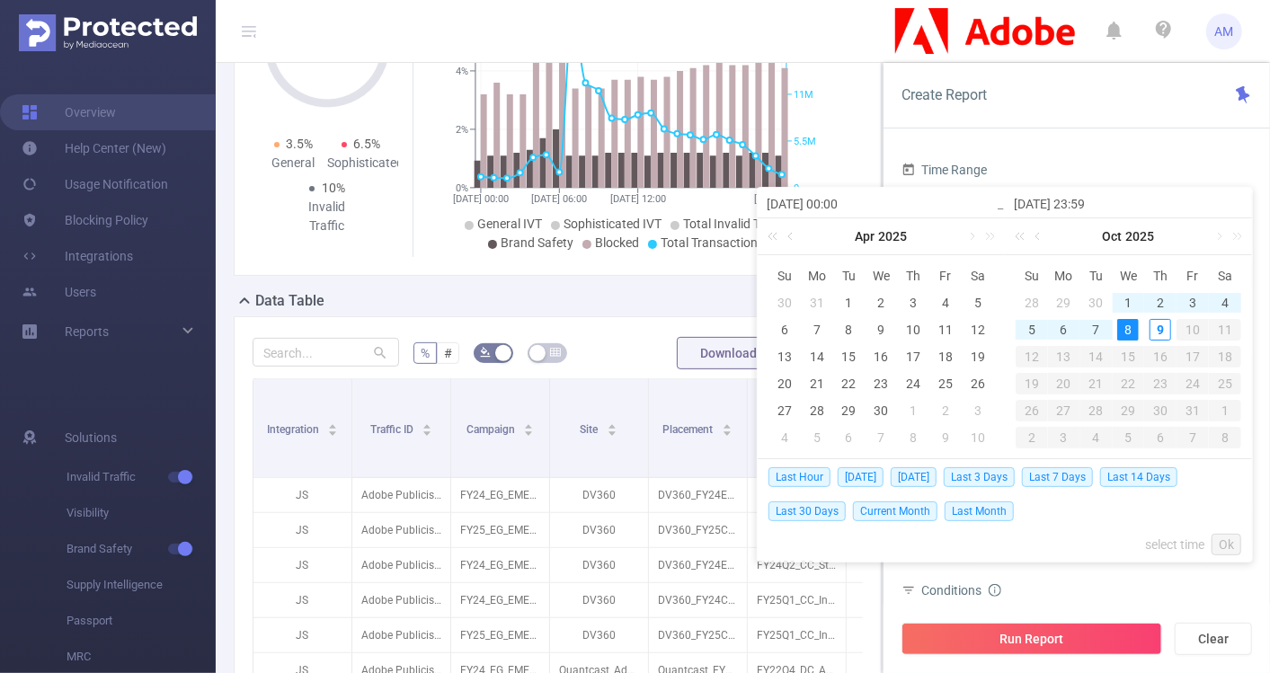
click at [1127, 328] on div "8" at bounding box center [1128, 330] width 22 height 22
type input "[DATE] 00:00"
type input "[DATE] 23:59"
type input "[DATE] 00:00"
type input "[DATE] 23:59"
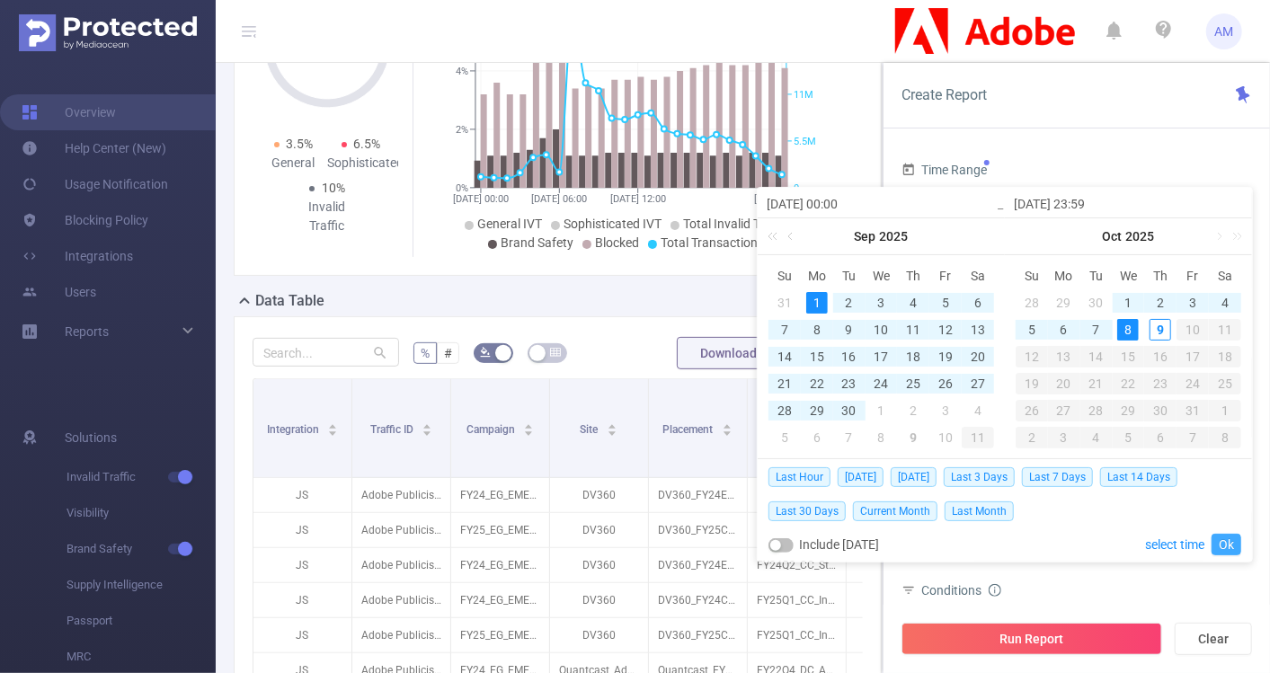
click at [1223, 543] on link "Ok" at bounding box center [1227, 545] width 30 height 22
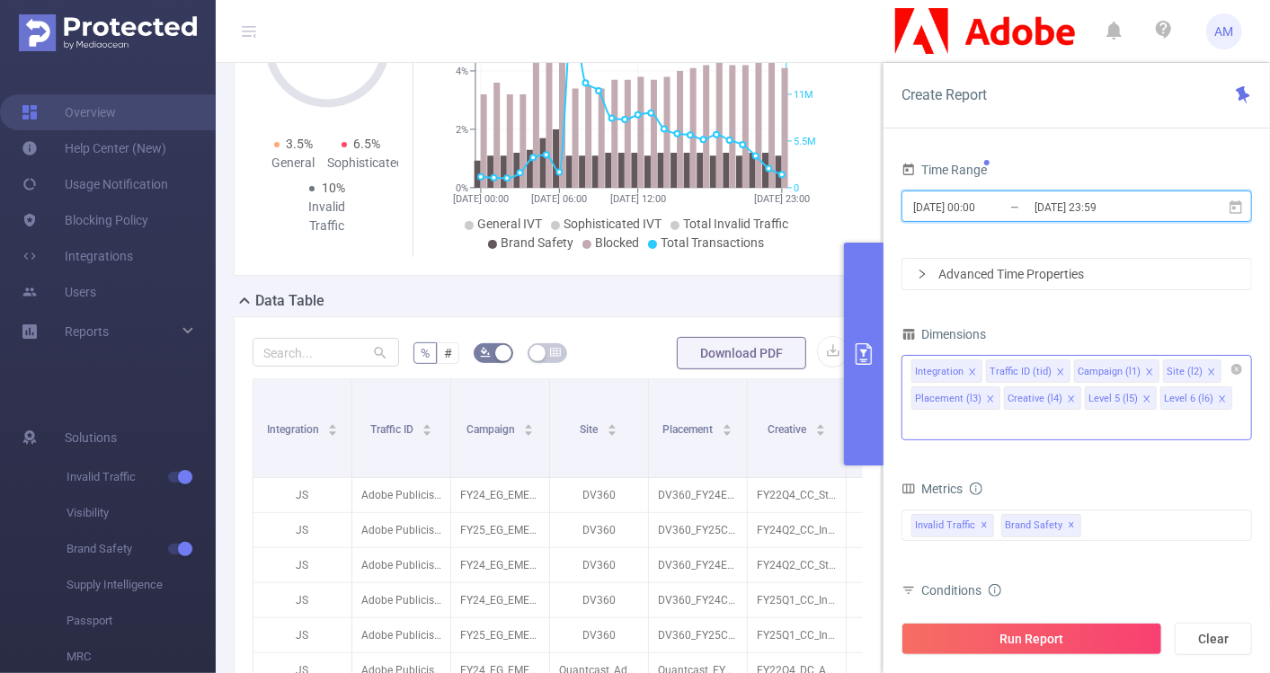
click at [971, 372] on icon "icon: close" at bounding box center [972, 372] width 9 height 9
click at [983, 372] on icon "icon: close" at bounding box center [986, 372] width 6 height 6
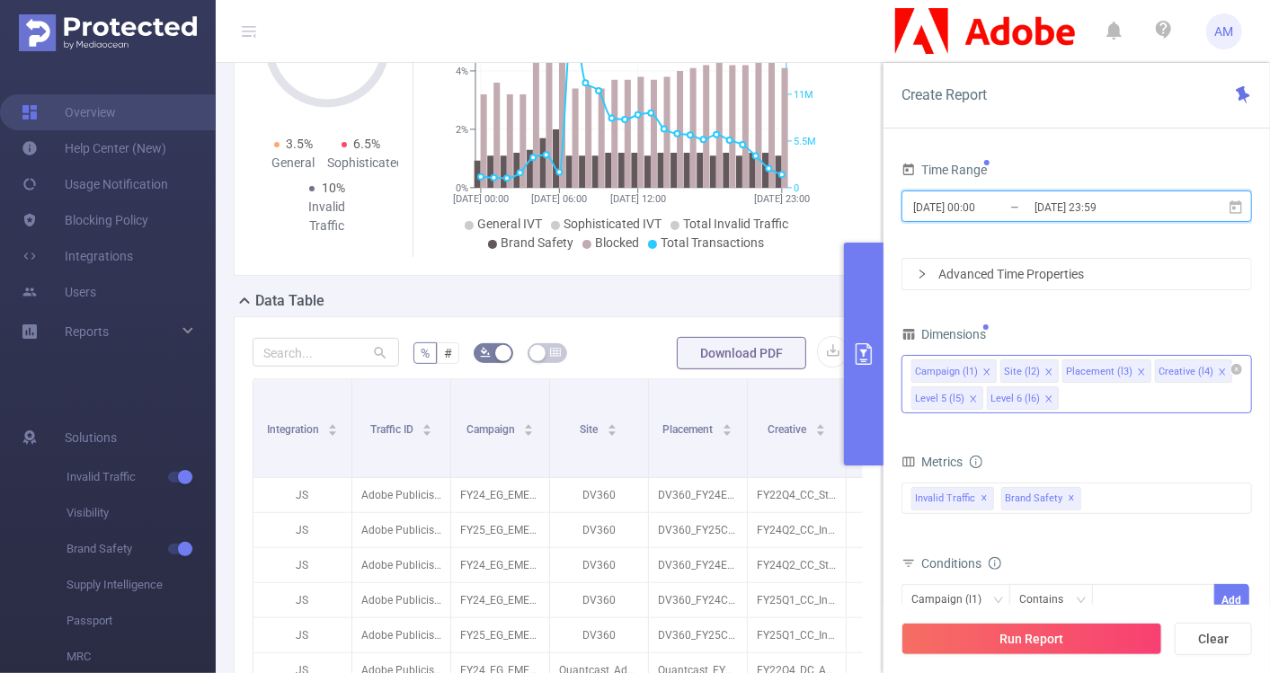
click at [1137, 372] on icon "icon: close" at bounding box center [1141, 372] width 9 height 9
click at [1125, 369] on icon "icon: close" at bounding box center [1129, 372] width 9 height 9
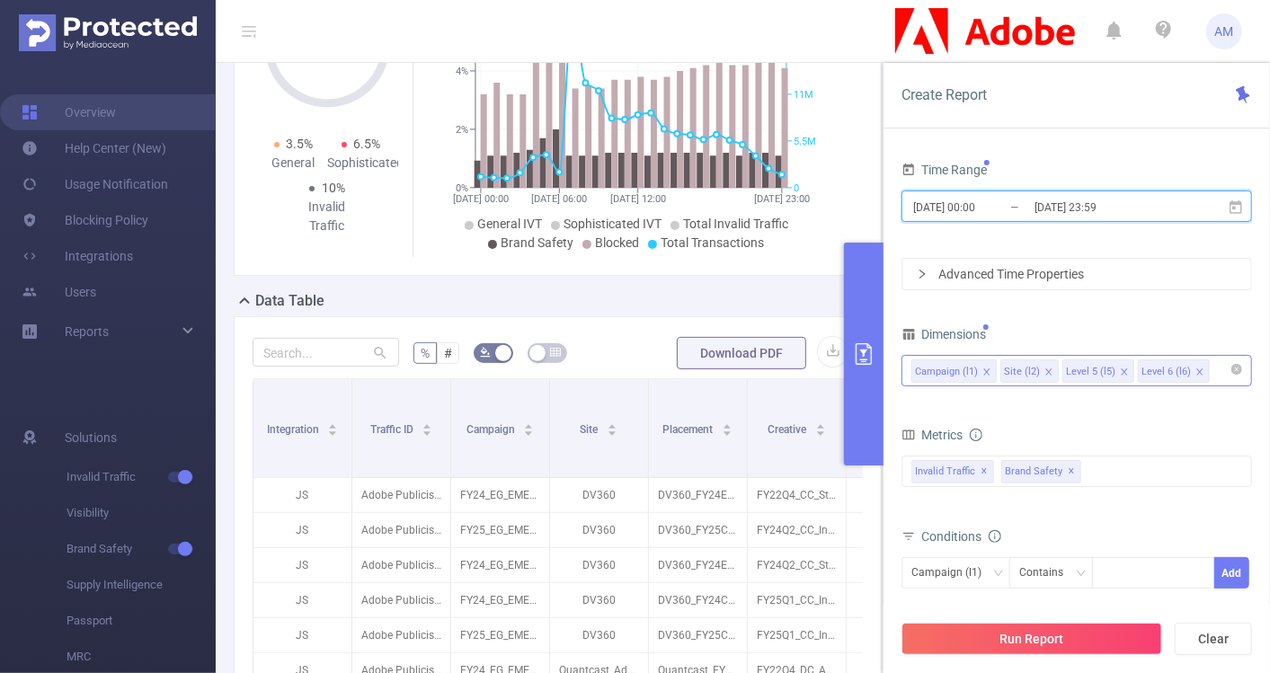
click at [1121, 369] on icon "icon: close" at bounding box center [1124, 372] width 9 height 9
click at [1120, 368] on icon "icon: close" at bounding box center [1124, 372] width 9 height 9
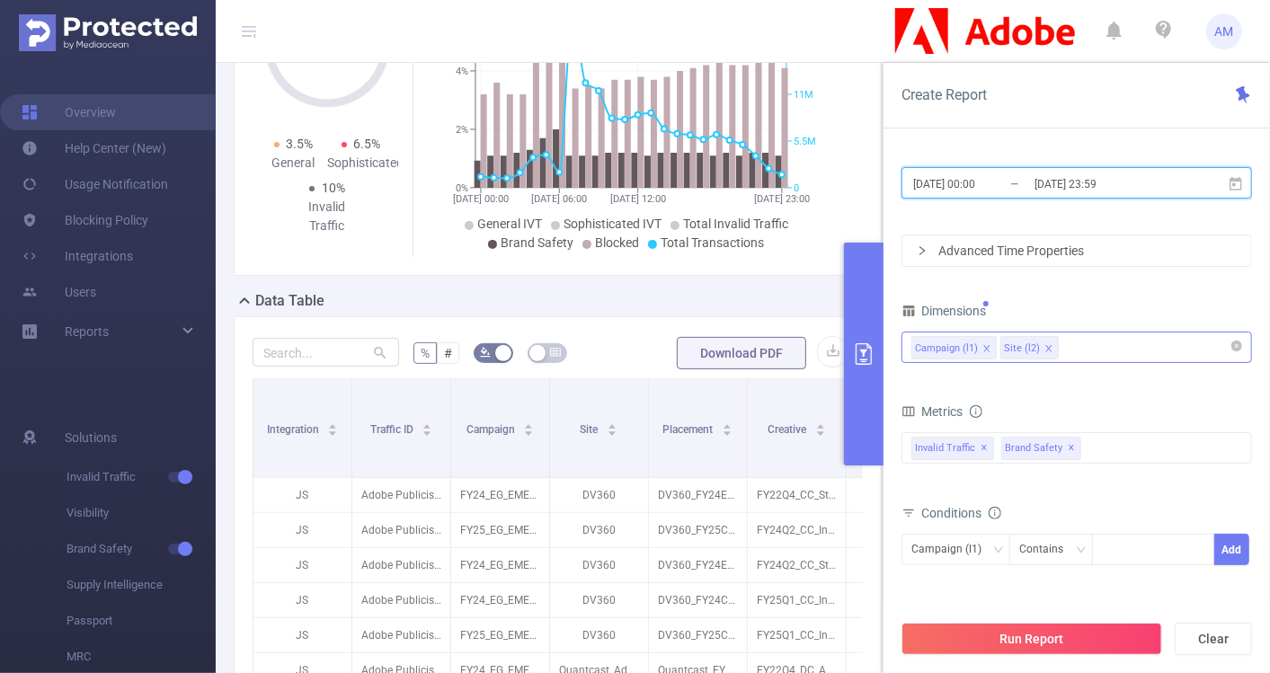
click at [1047, 349] on icon "icon: close" at bounding box center [1048, 348] width 6 height 6
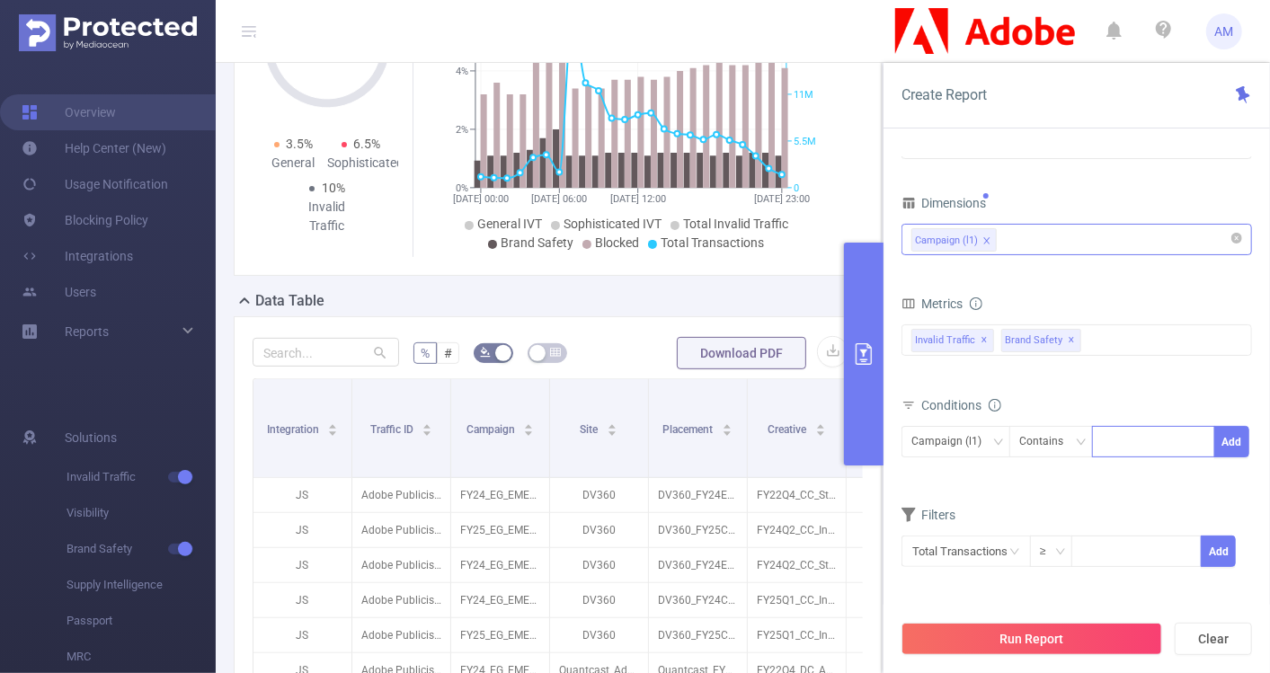
click at [1101, 436] on div at bounding box center [1153, 441] width 123 height 31
paste input
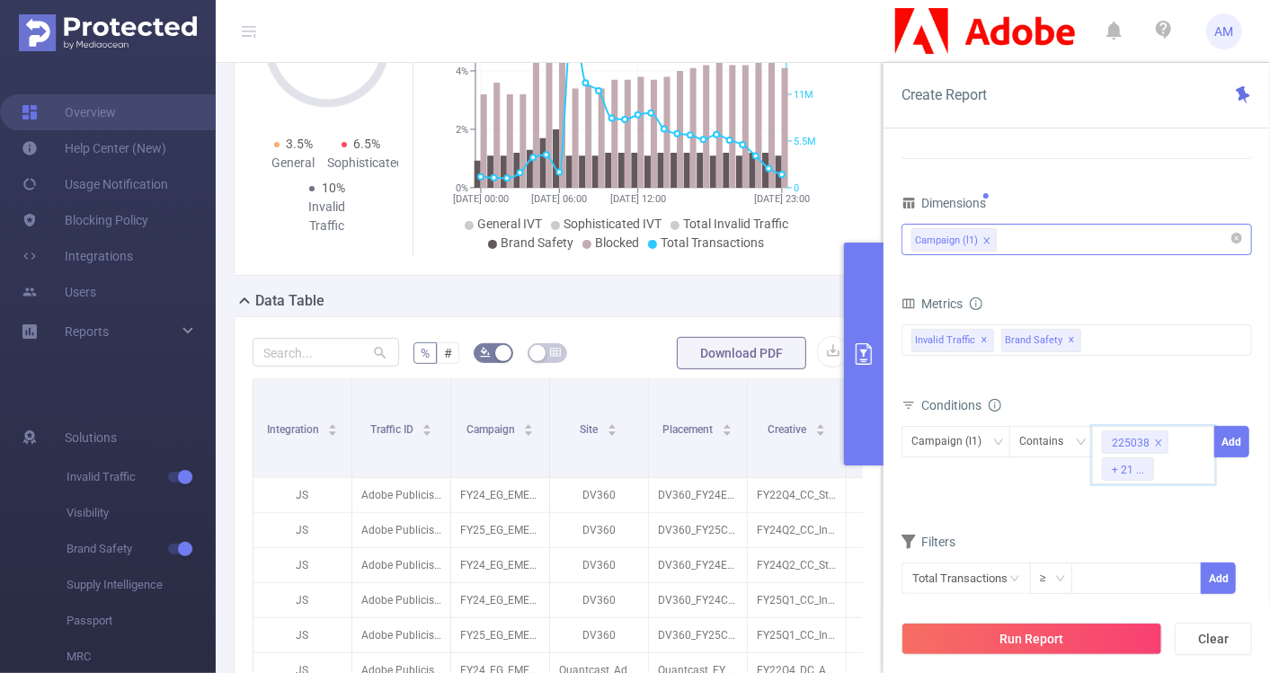
click at [1188, 505] on div "Conditions Campaign (l1) Contains 225038 + 21 ... Add" at bounding box center [1077, 450] width 351 height 115
click at [1225, 436] on button "Add" at bounding box center [1231, 441] width 35 height 31
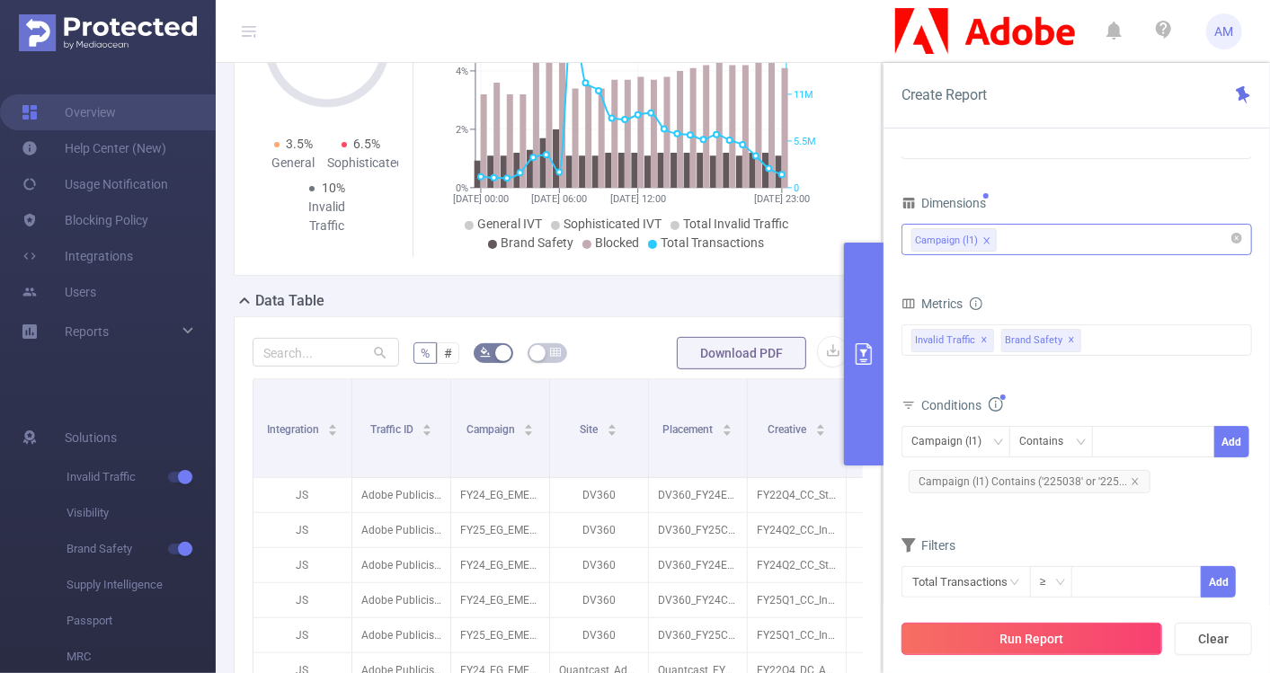
click at [1037, 632] on button "Run Report" at bounding box center [1032, 639] width 261 height 32
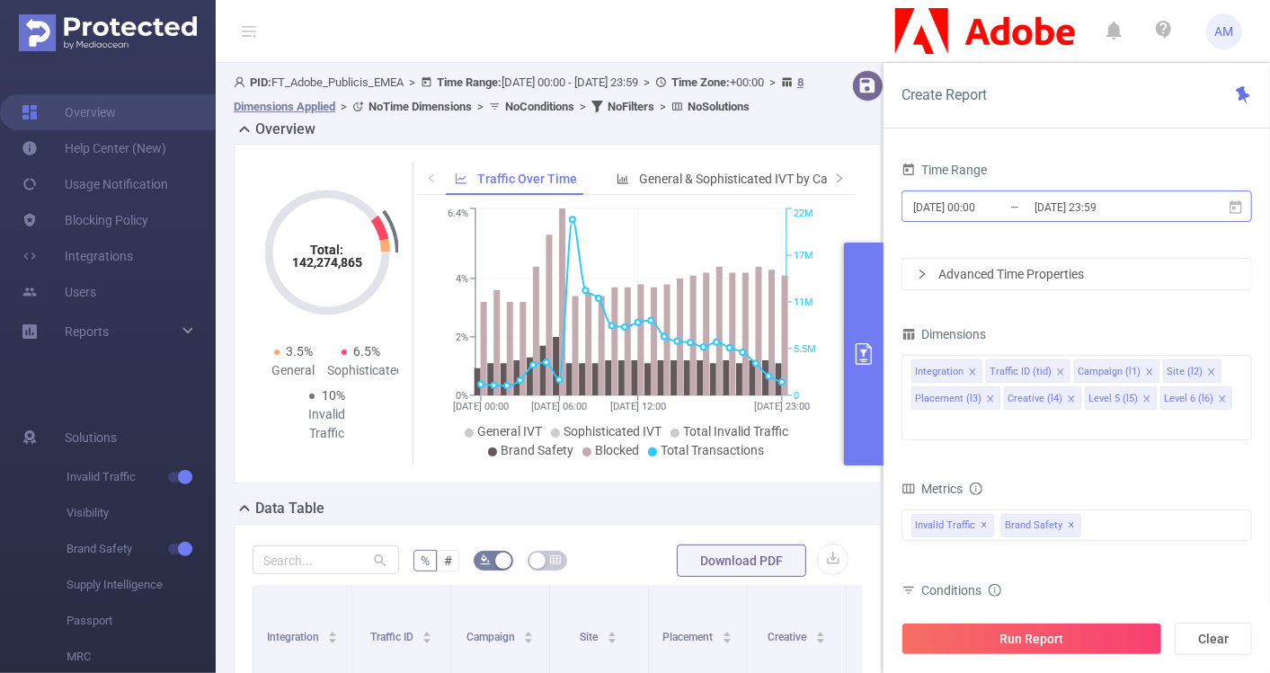
click at [950, 212] on input "[DATE] 00:00" at bounding box center [985, 207] width 146 height 24
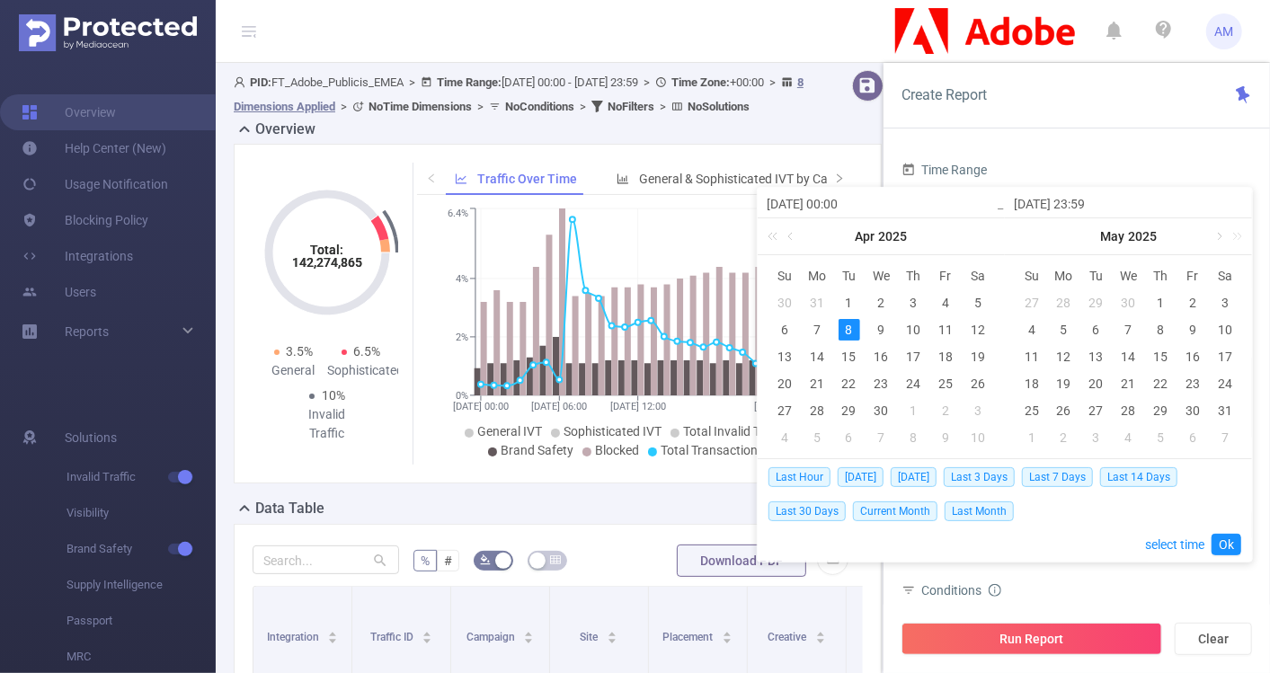
click at [1214, 229] on link at bounding box center [1218, 236] width 16 height 36
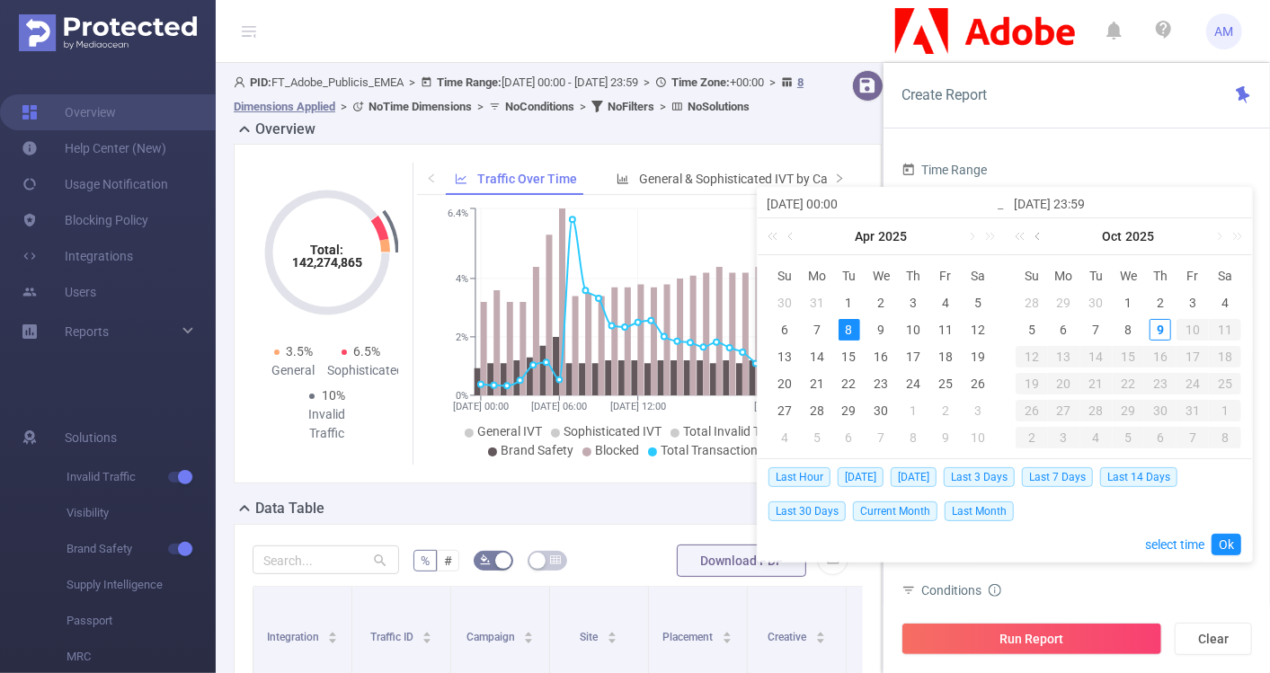
click at [1037, 238] on link at bounding box center [1039, 236] width 16 height 36
click at [1063, 302] on div "1" at bounding box center [1065, 303] width 22 height 22
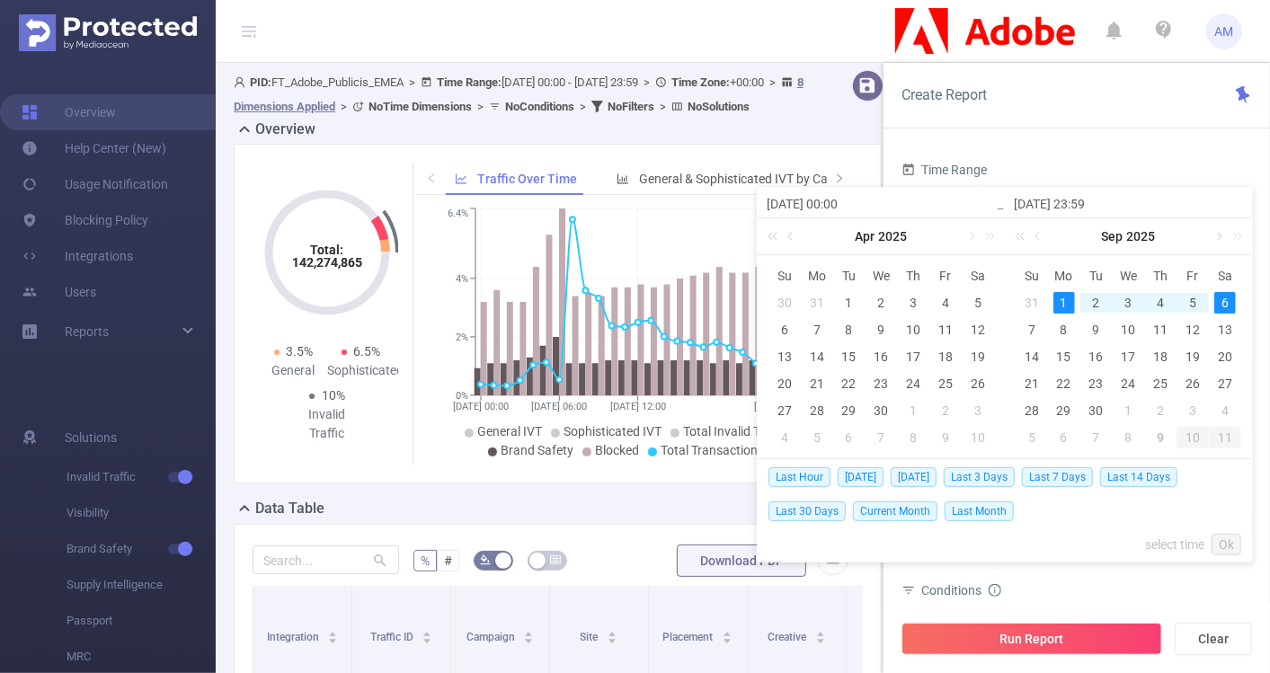
click at [1217, 231] on link at bounding box center [1218, 236] width 16 height 36
click at [1130, 320] on div "8" at bounding box center [1128, 330] width 22 height 22
type input "[DATE] 00:00"
type input "[DATE] 23:59"
type input "[DATE] 00:00"
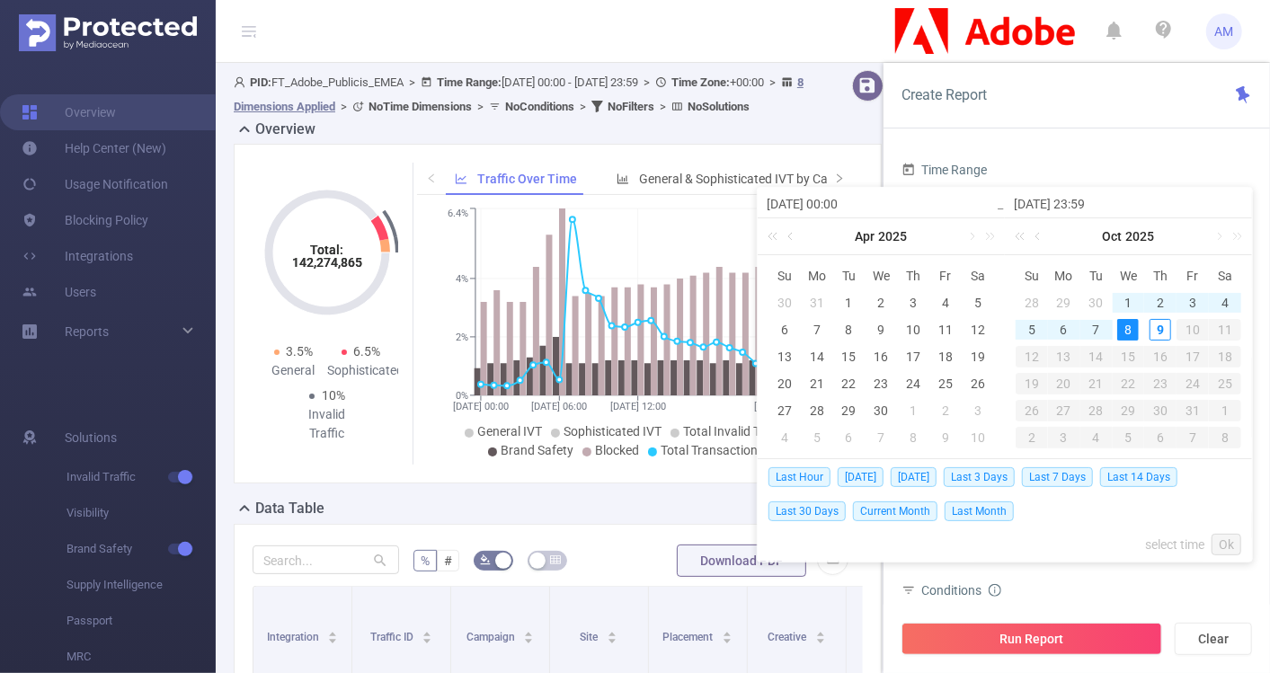
type input "[DATE] 23:59"
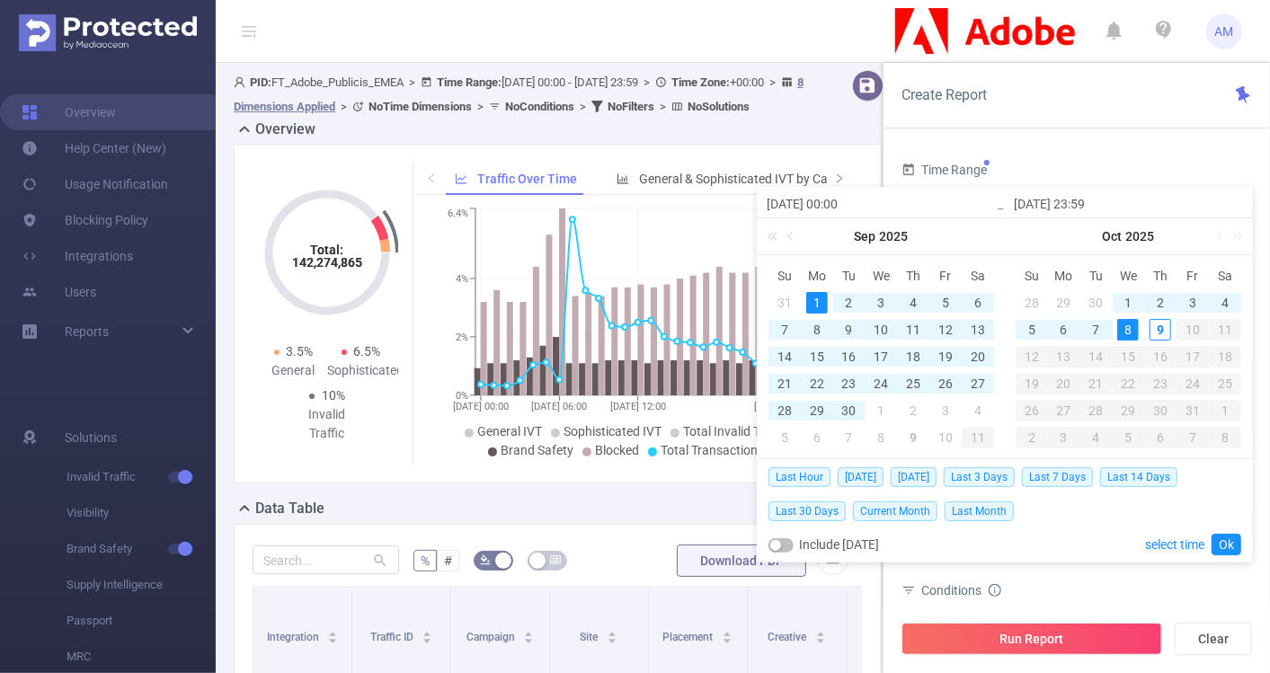
click at [1226, 531] on div "Last Hour Today Yesterday Last 3 Days Last 7 Days Last 14 Days Last 30 Days Cur…" at bounding box center [1005, 510] width 473 height 102
click at [1226, 536] on link "Ok" at bounding box center [1227, 545] width 30 height 22
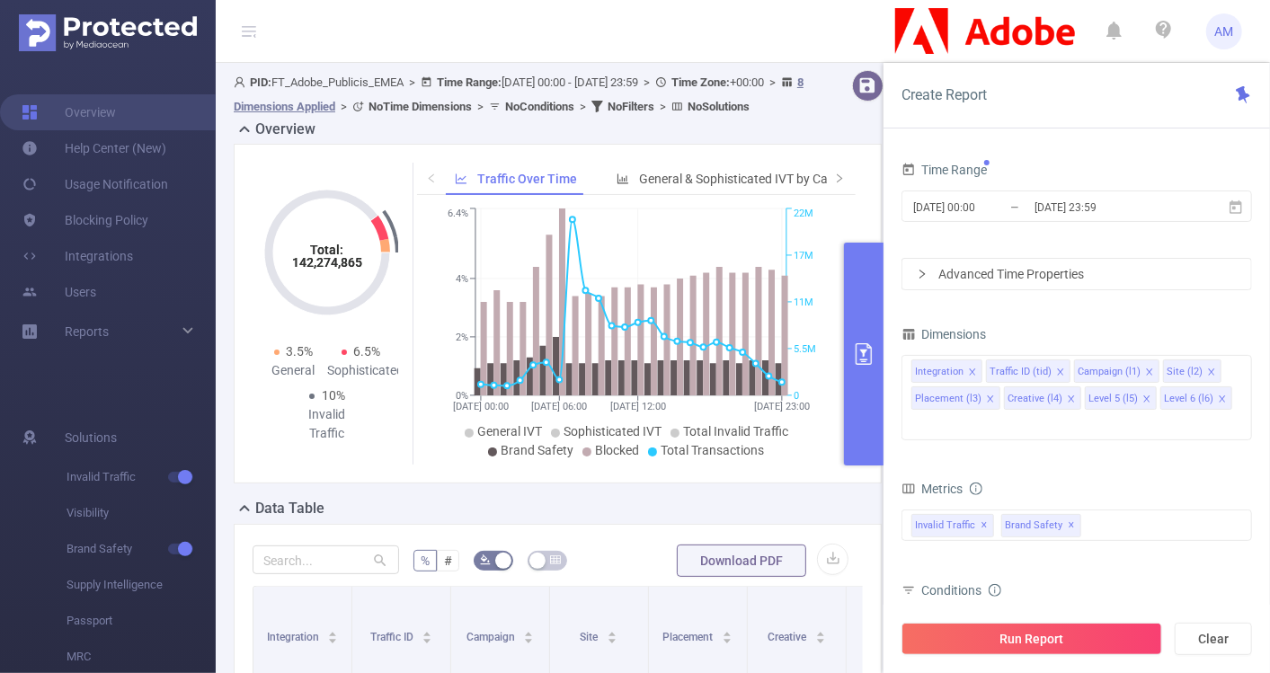
click at [931, 264] on div "Advanced Time Properties" at bounding box center [1077, 274] width 349 height 31
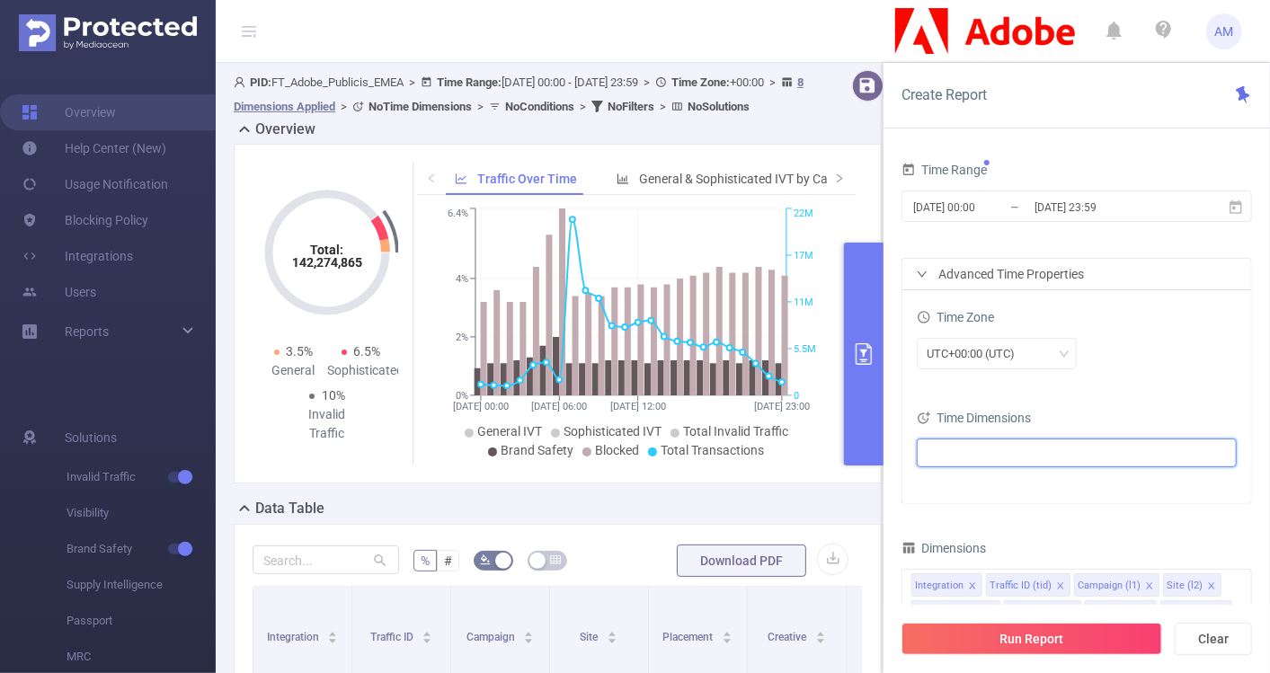
click at [1007, 455] on ul at bounding box center [1070, 453] width 296 height 27
click at [943, 483] on span at bounding box center [949, 484] width 14 height 14
click at [1196, 381] on div "Time Zone UTC+00:00 (UTC)" at bounding box center [1077, 344] width 320 height 79
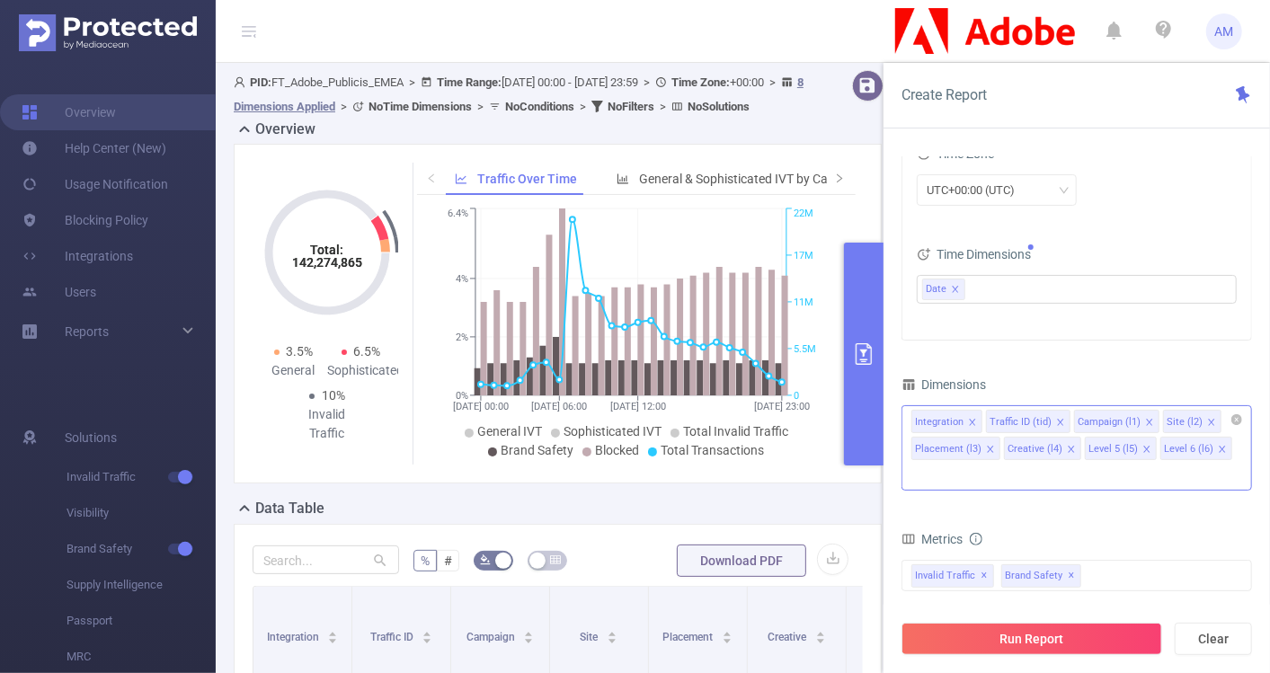
click at [971, 418] on icon "icon: close" at bounding box center [972, 422] width 9 height 9
click at [983, 419] on icon "icon: close" at bounding box center [986, 422] width 6 height 6
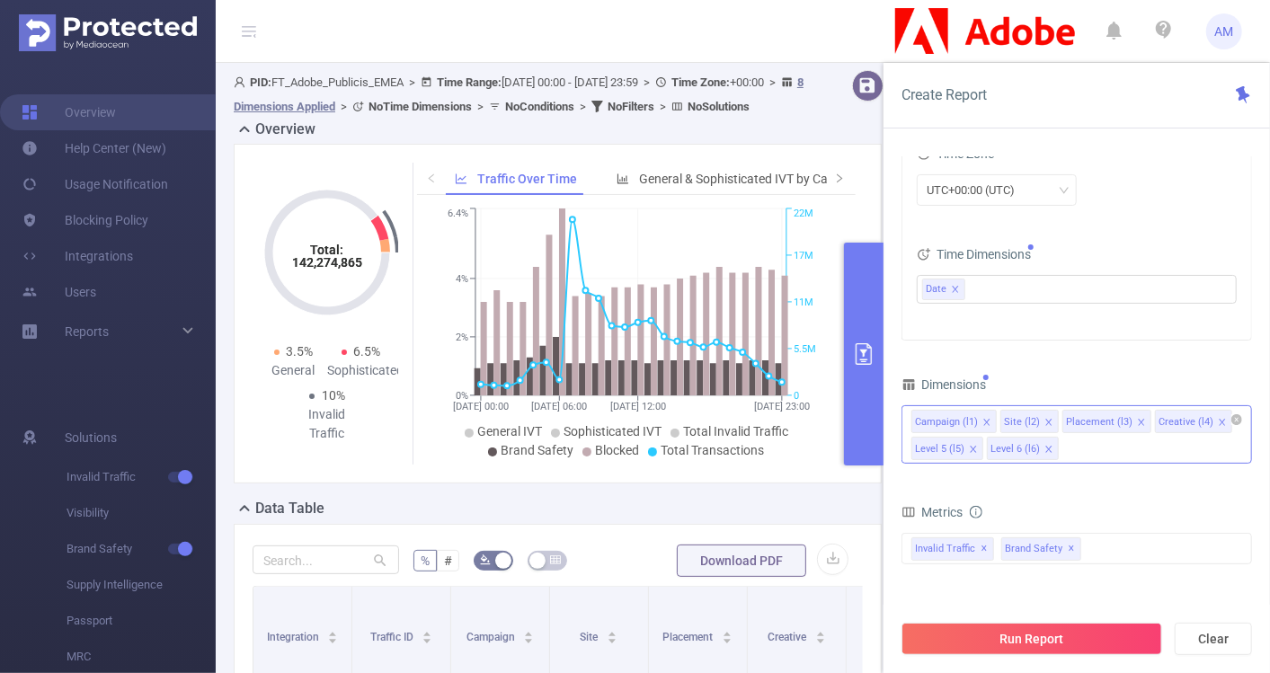
click at [1045, 418] on icon "icon: close" at bounding box center [1049, 422] width 9 height 9
click at [1077, 425] on icon "icon: close" at bounding box center [1079, 423] width 9 height 11
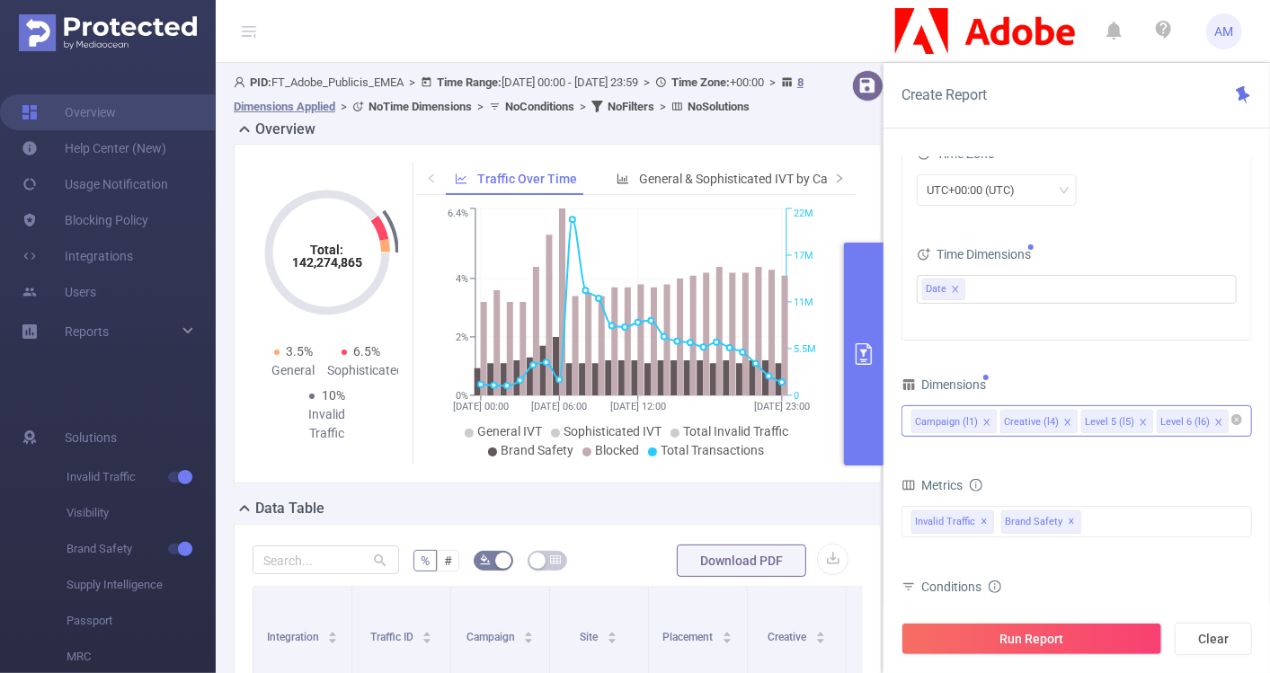
click at [1063, 419] on icon "icon: close" at bounding box center [1067, 422] width 9 height 9
click at [1058, 421] on icon "icon: close" at bounding box center [1062, 422] width 9 height 9
click at [1063, 422] on icon "icon: close" at bounding box center [1062, 422] width 9 height 9
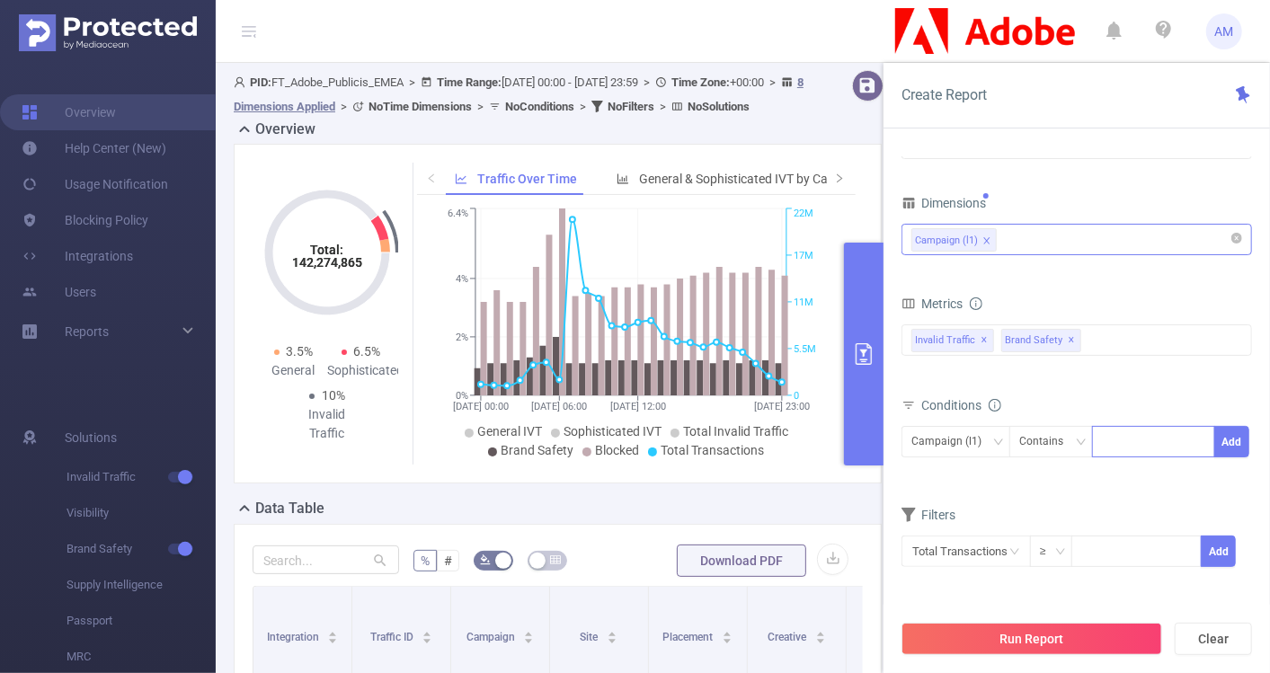
click at [1109, 433] on input at bounding box center [1106, 442] width 8 height 23
paste input
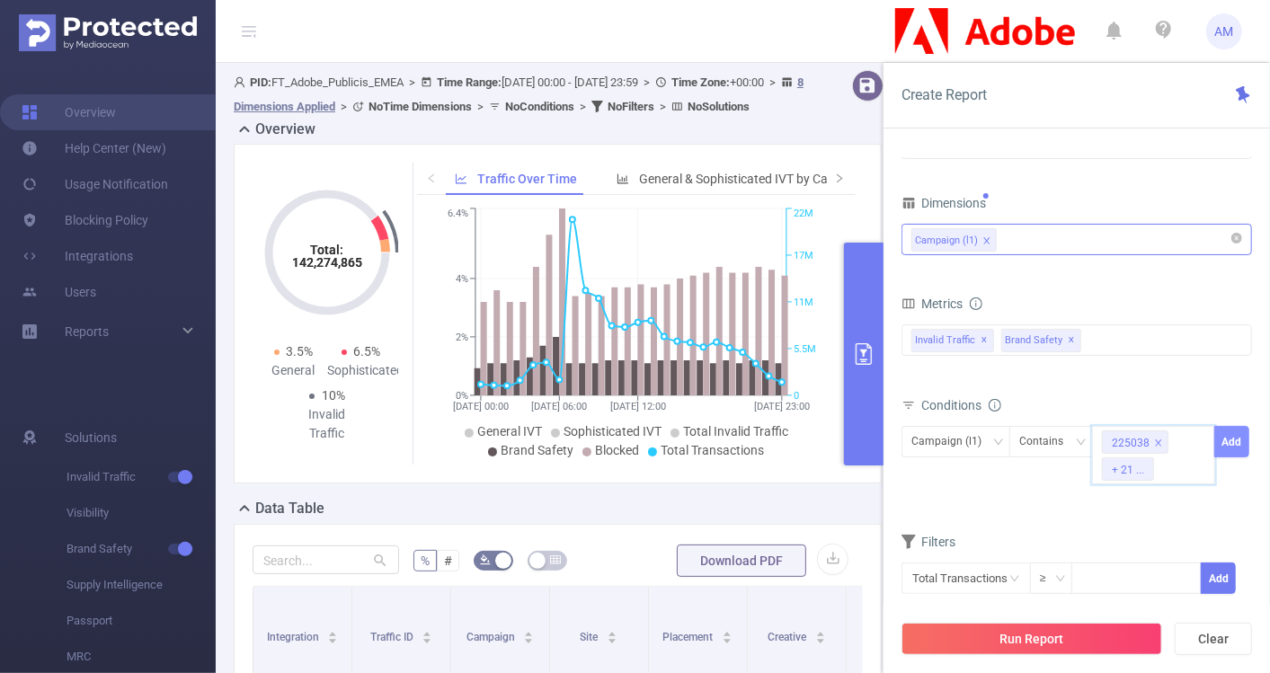
click at [1227, 441] on button "Add" at bounding box center [1231, 441] width 35 height 31
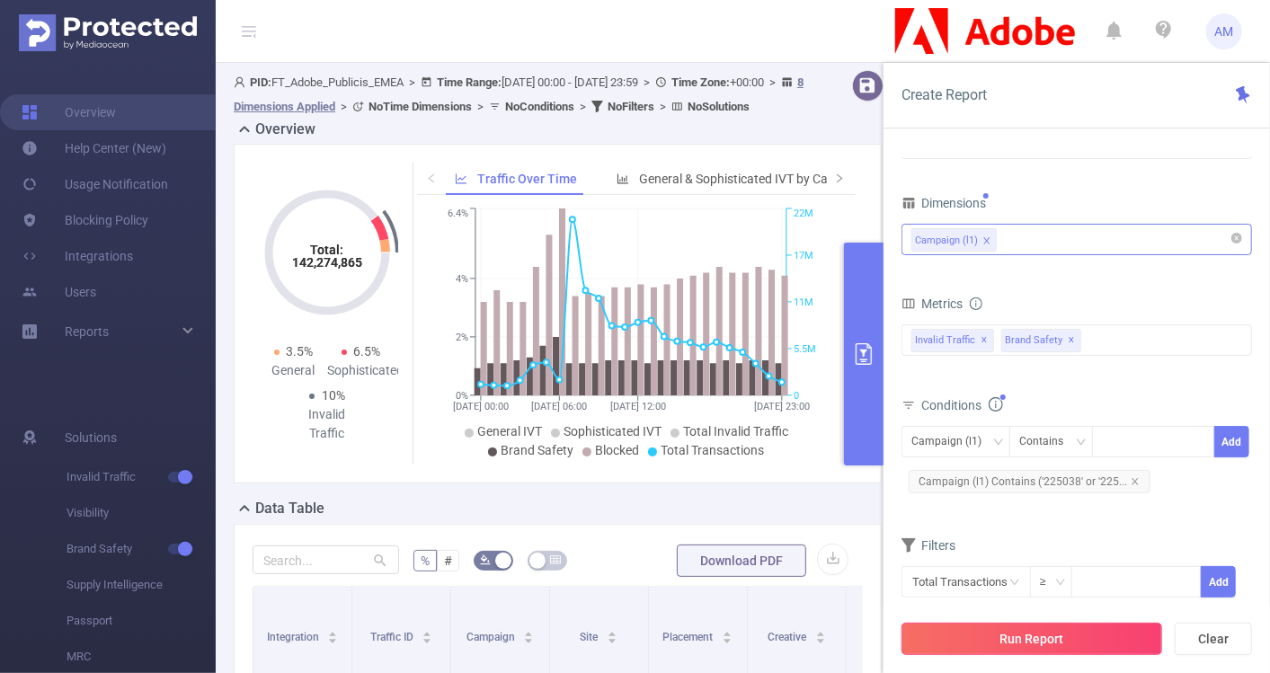
click at [1020, 633] on button "Run Report" at bounding box center [1032, 639] width 261 height 32
